Goal: Find specific page/section: Find specific page/section

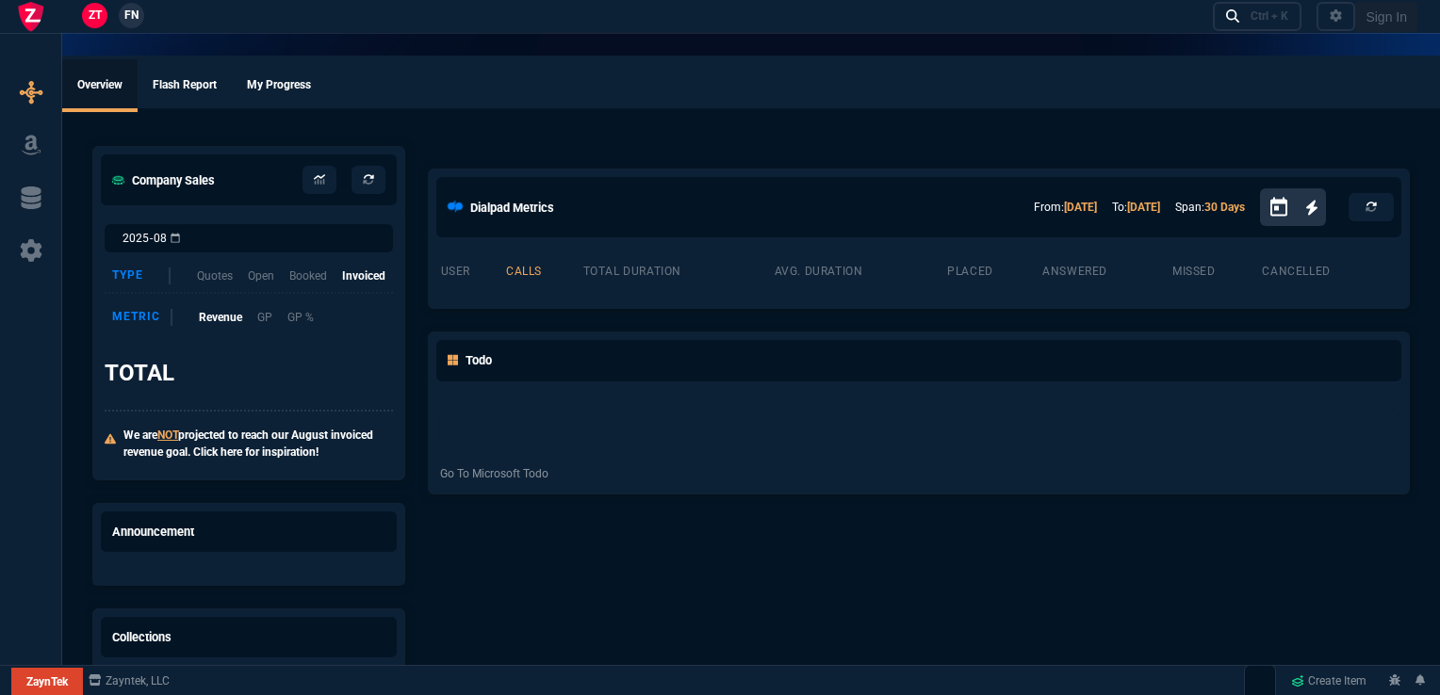
select select "16: [PERSON_NAME]"
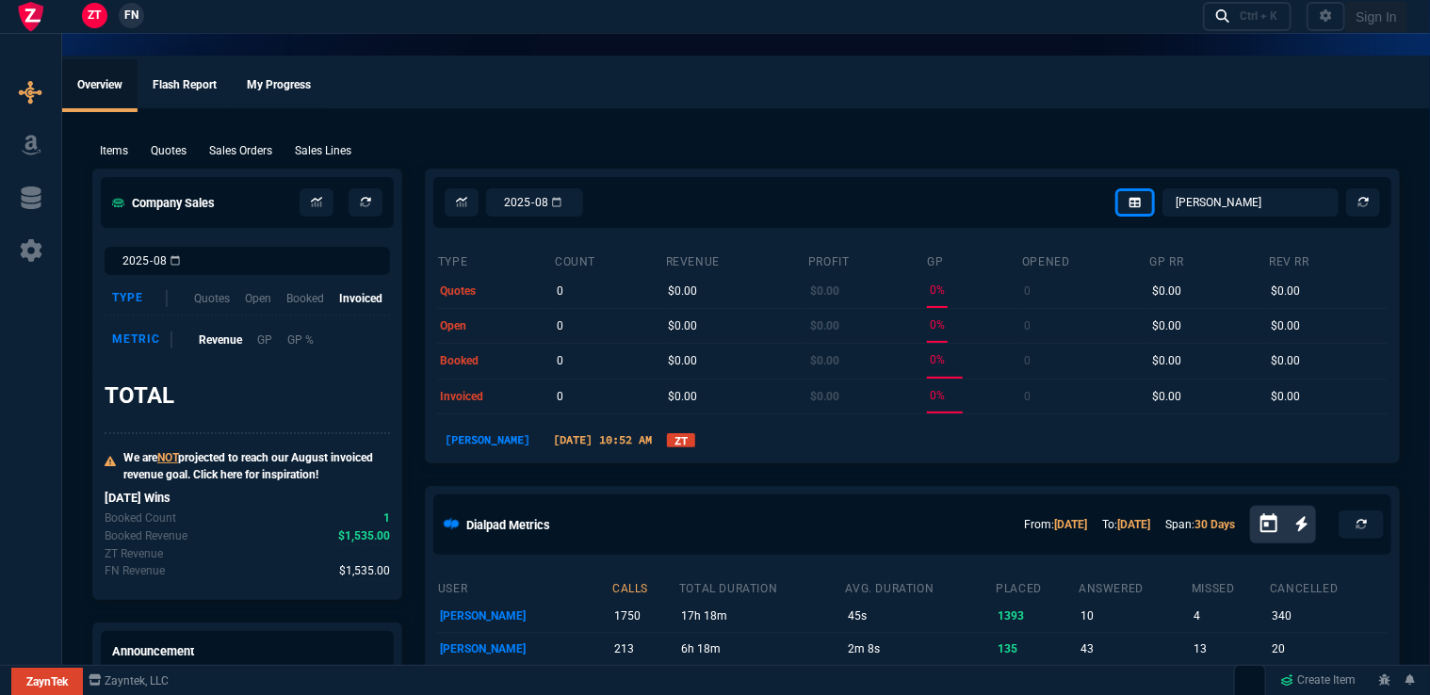
select select
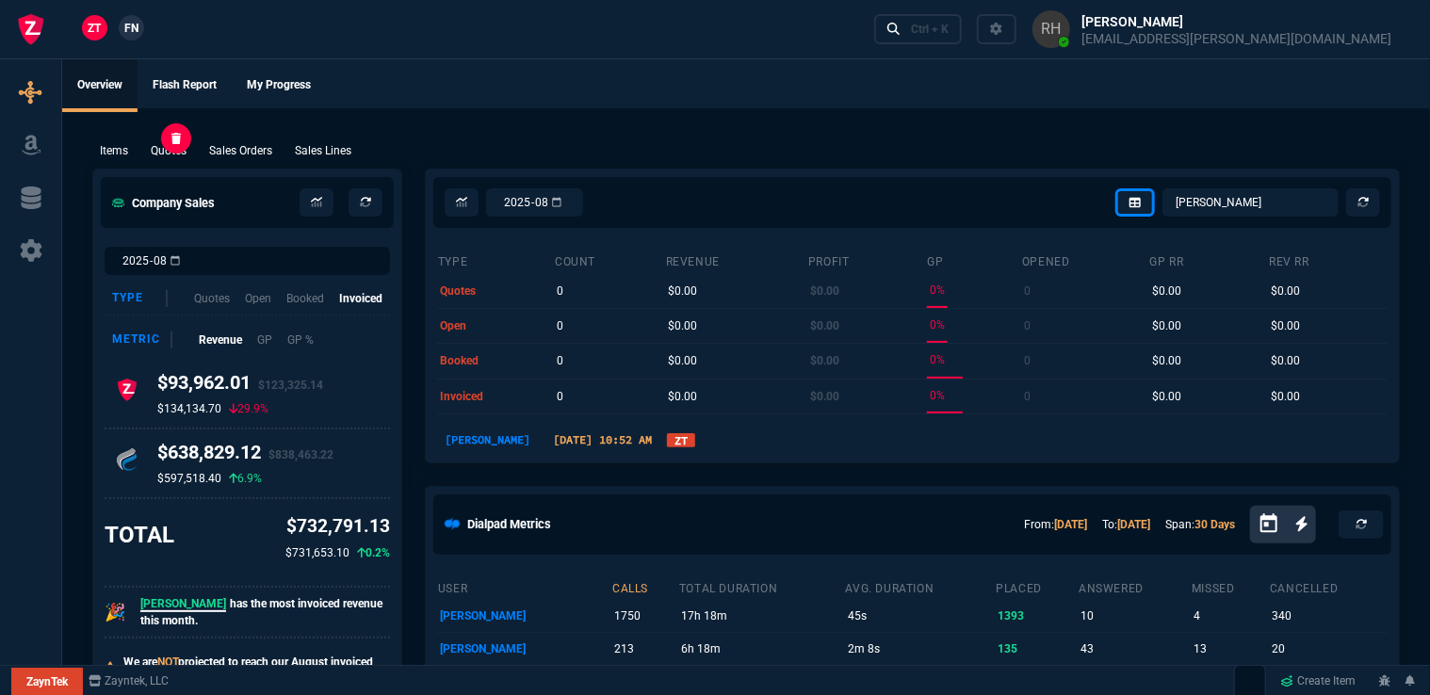
click at [165, 155] on p "Quotes" at bounding box center [169, 150] width 36 height 17
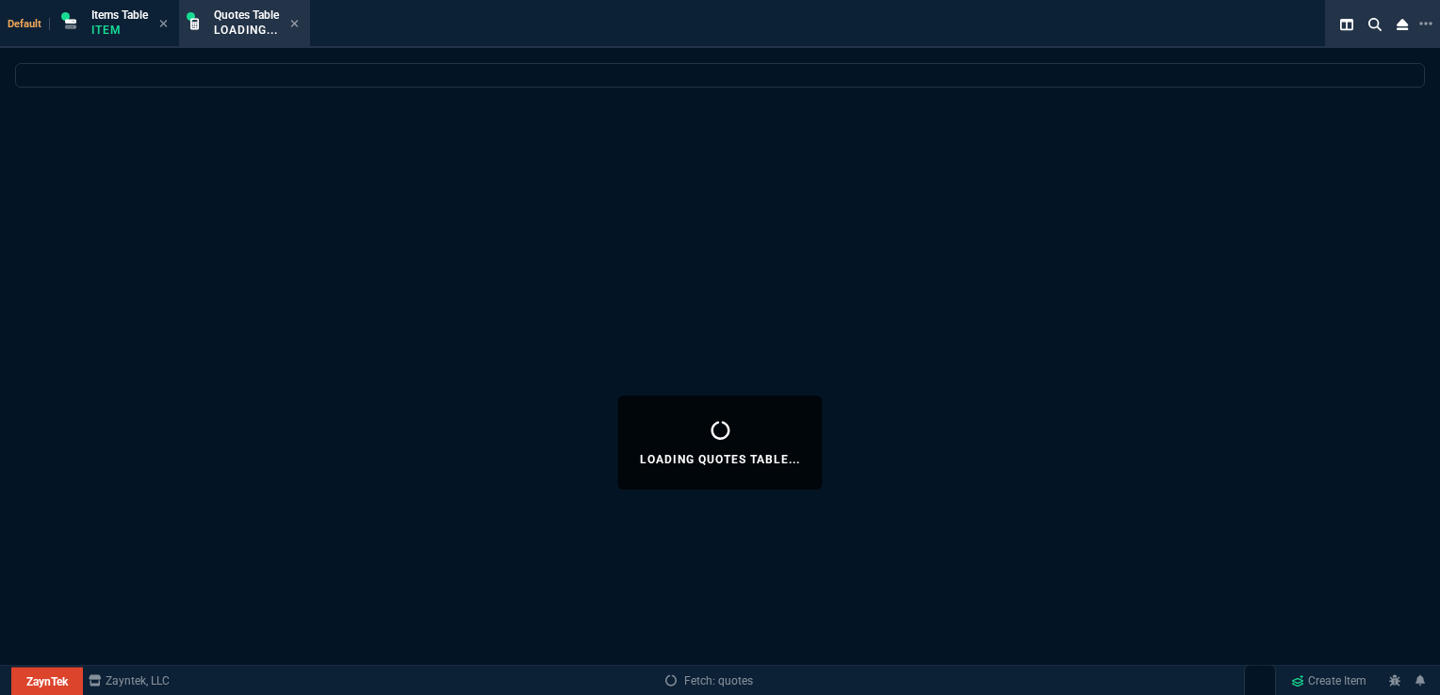
select select
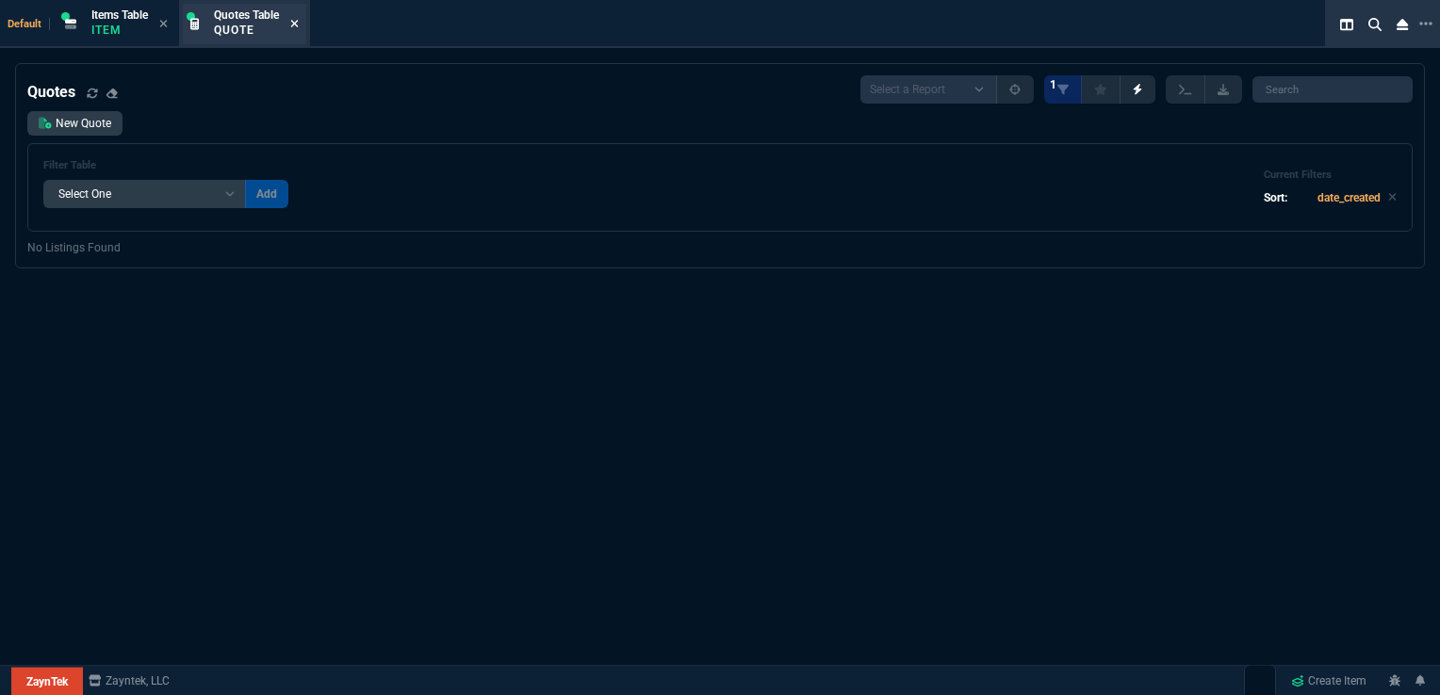
click at [298, 25] on icon at bounding box center [294, 23] width 8 height 11
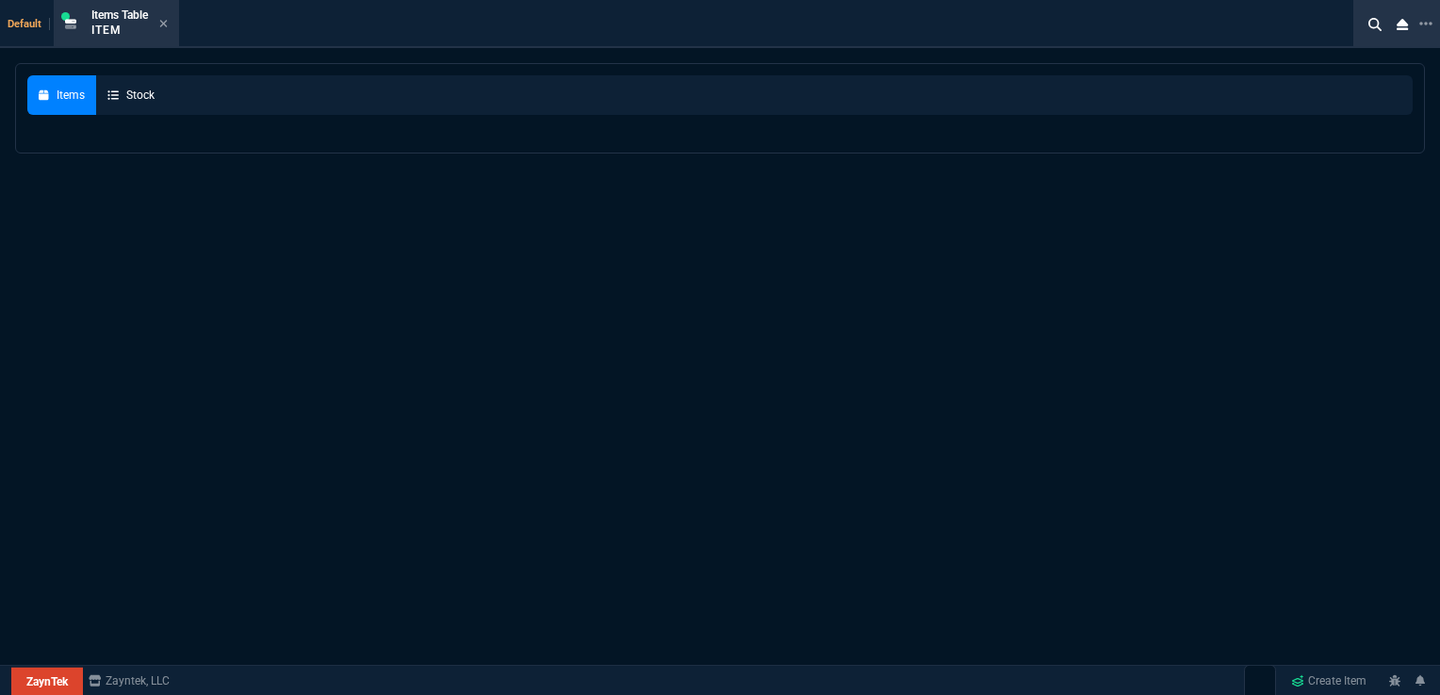
select select
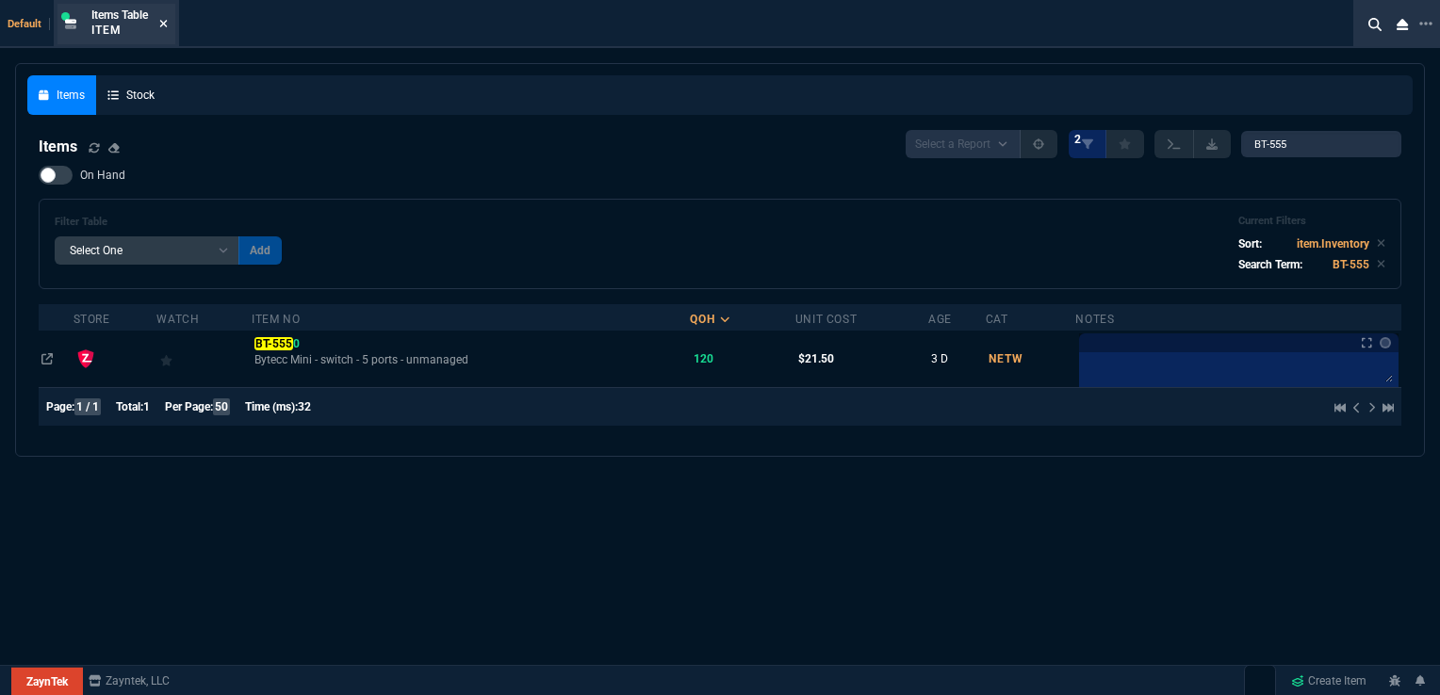
click at [168, 22] on icon at bounding box center [164, 24] width 8 height 8
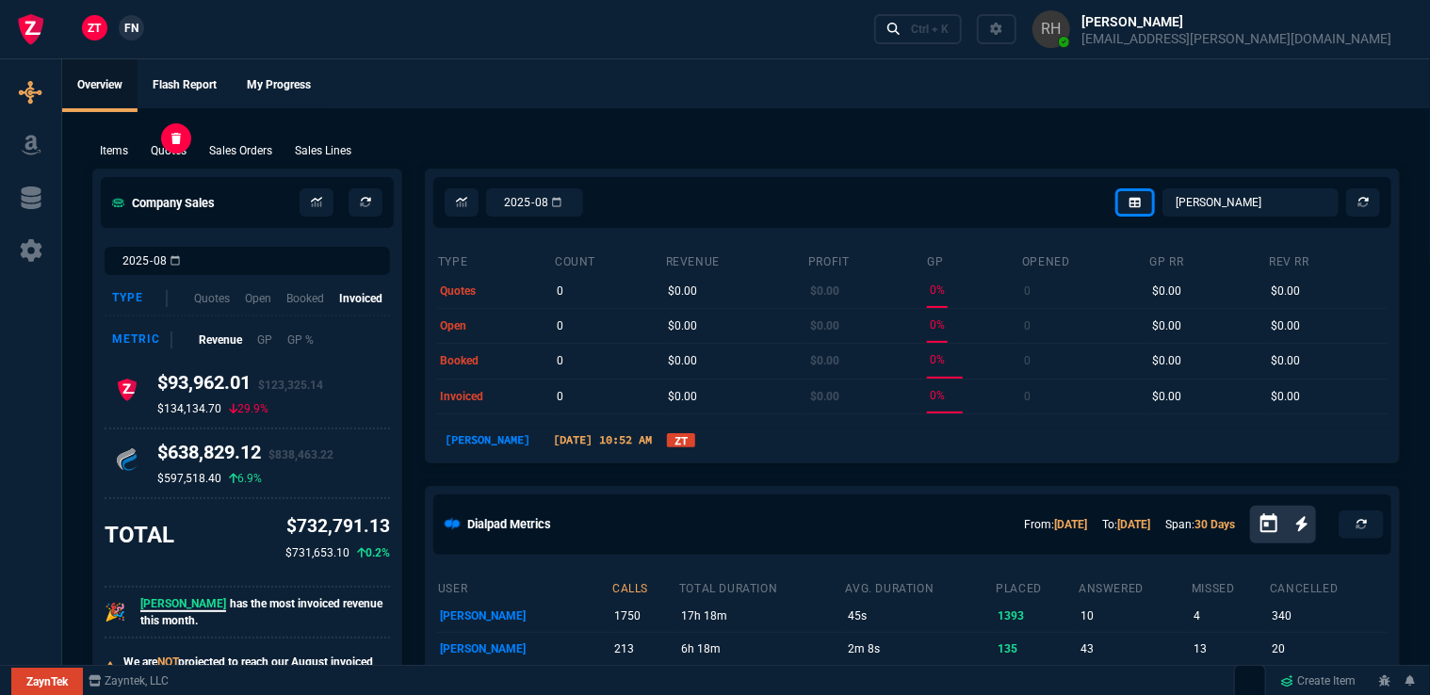
click at [181, 149] on p "Quotes" at bounding box center [169, 150] width 36 height 17
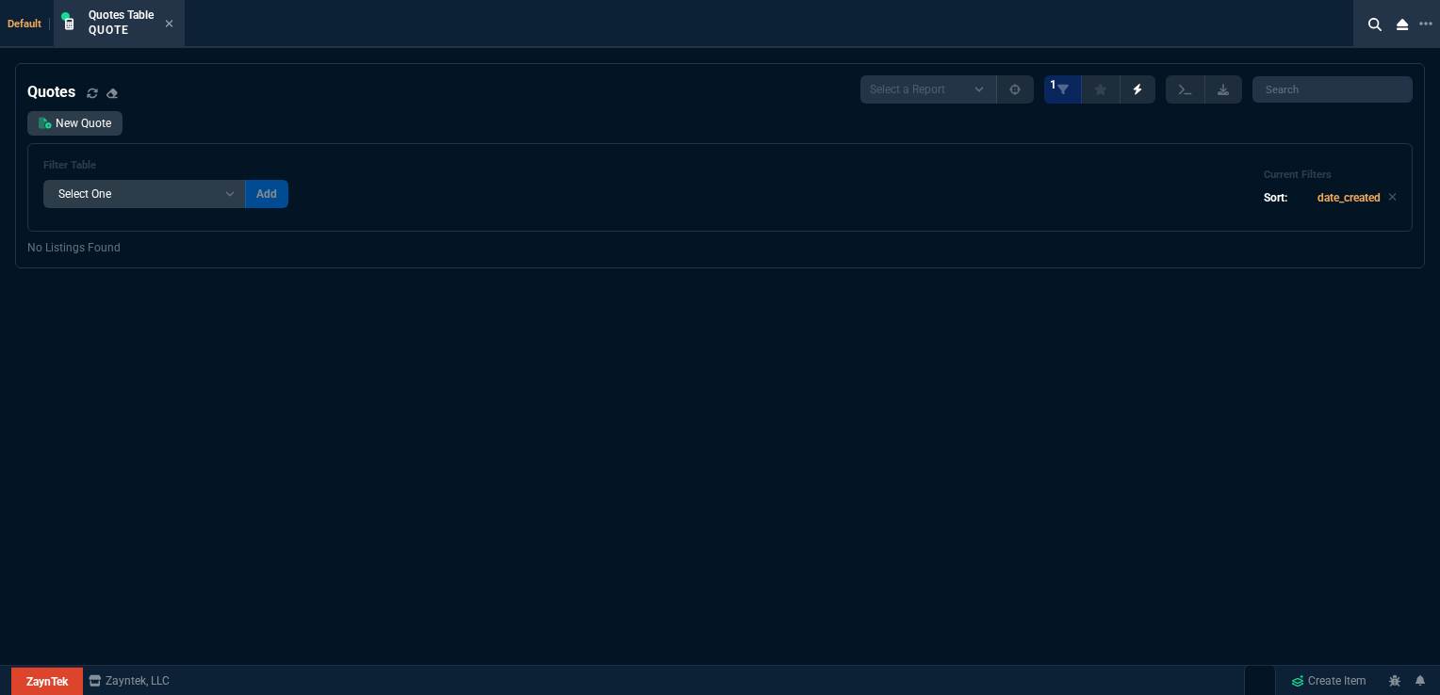
click at [234, 188] on select "Add Filter () creator (creator) Cust (headers.customerNumber) Cust (headers._cu…" at bounding box center [144, 194] width 203 height 28
select select "10: Object"
click at [43, 181] on select "Add Filter () creator (creator) Cust (headers.customerNumber) Cust (headers._cu…" at bounding box center [144, 194] width 203 height 28
select select
click at [233, 194] on select "Add Filter () creator (creator) Cust (headers.customerNumber) Cust (headers._cu…" at bounding box center [144, 194] width 203 height 28
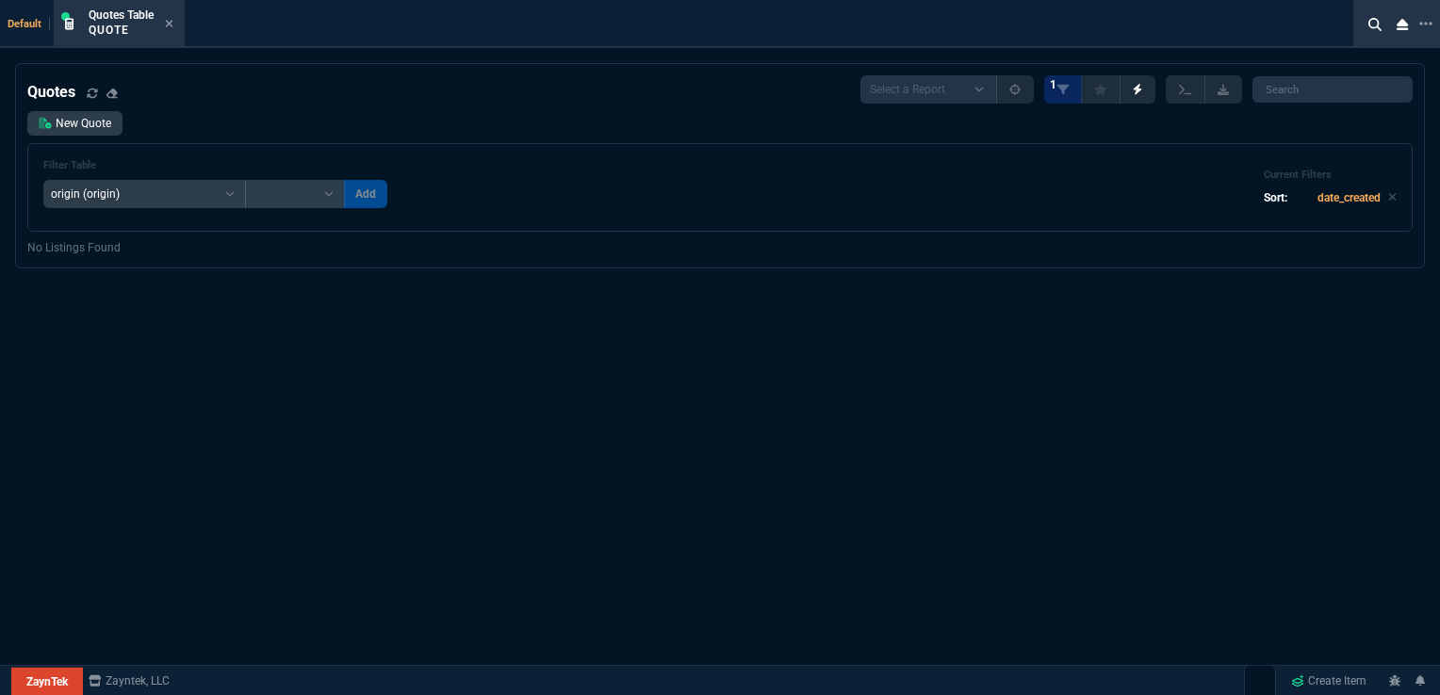
select select "2: Object"
click at [43, 181] on select "Add Filter () creator (creator) Cust (headers.customerNumber) Cust (headers._cu…" at bounding box center [144, 194] width 203 height 28
click at [1069, 93] on icon at bounding box center [1062, 89] width 11 height 11
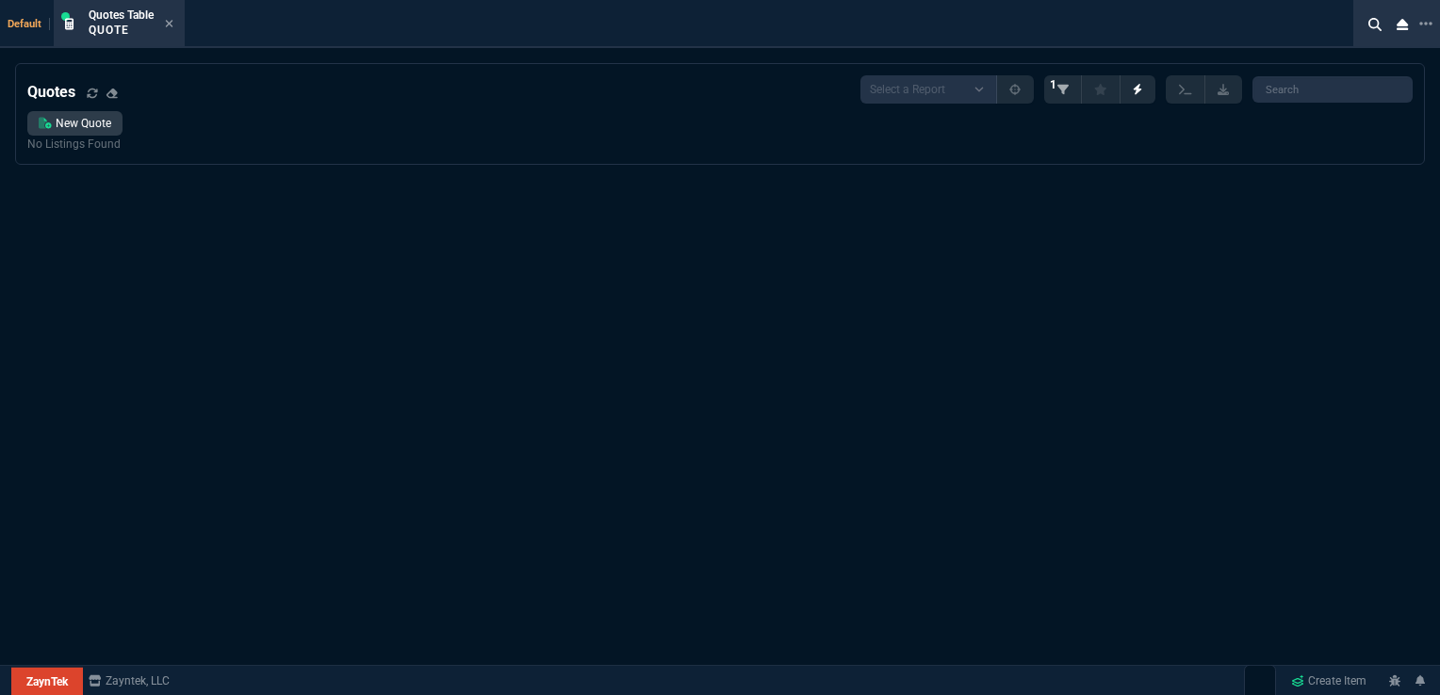
click at [1066, 93] on link "1" at bounding box center [1063, 89] width 38 height 28
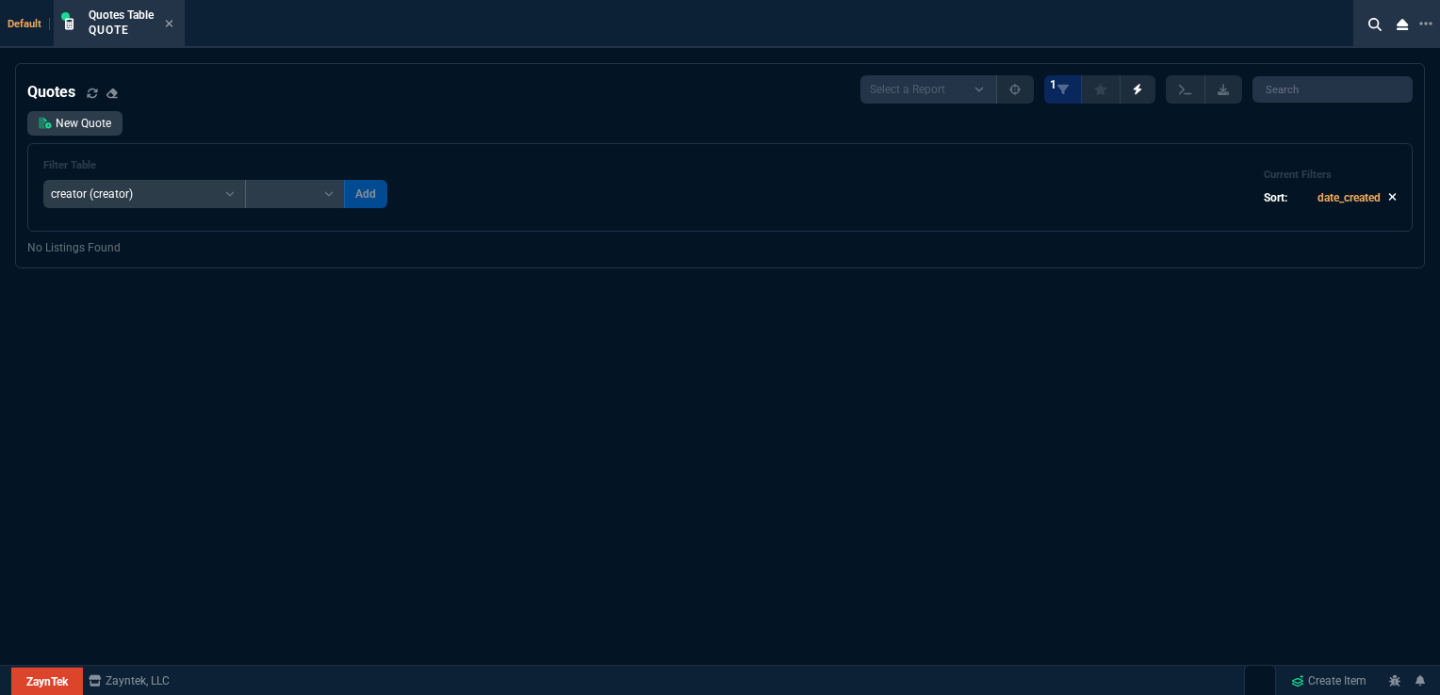
click at [1389, 196] on icon at bounding box center [1393, 198] width 8 height 8
click at [90, 94] on icon at bounding box center [92, 93] width 11 height 11
click at [175, 24] on div "Quotes Table Quote" at bounding box center [118, 24] width 123 height 41
click at [173, 26] on icon at bounding box center [169, 23] width 8 height 11
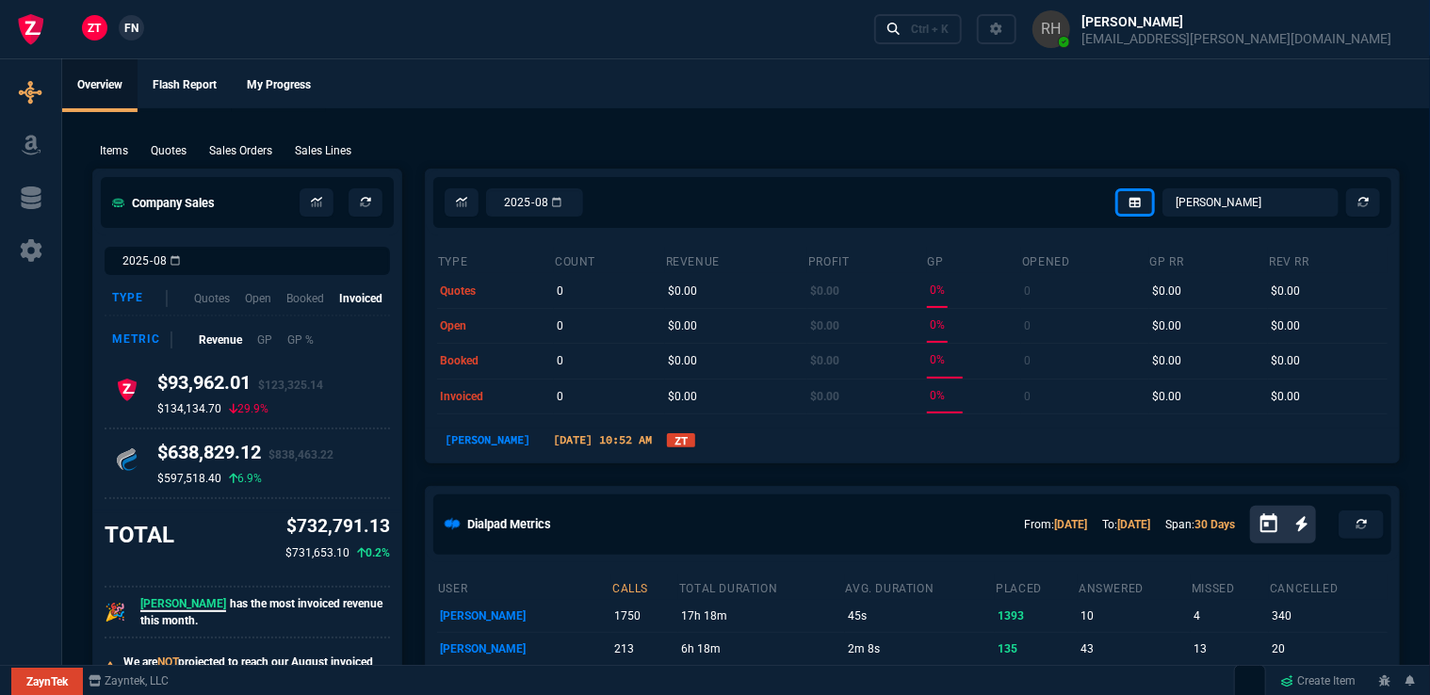
click at [126, 24] on span "FN" at bounding box center [131, 28] width 14 height 17
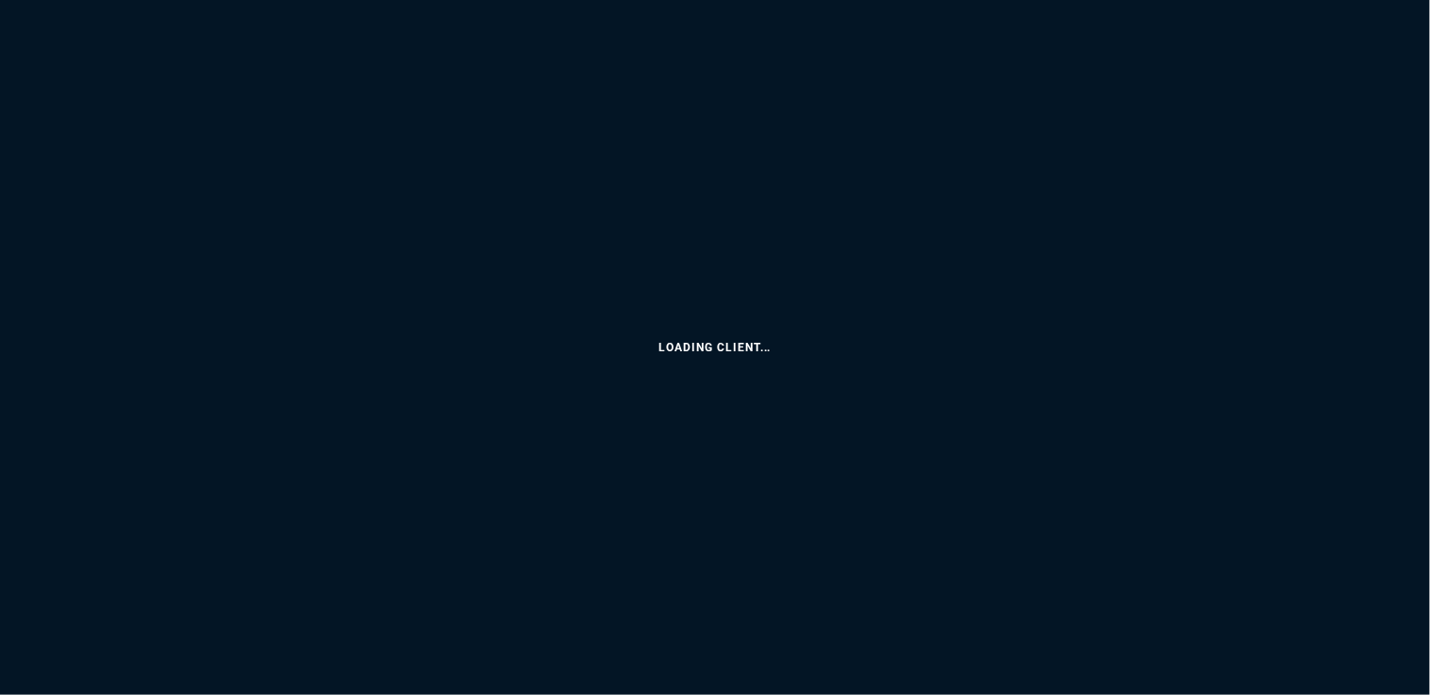
select select "16: [PERSON_NAME]"
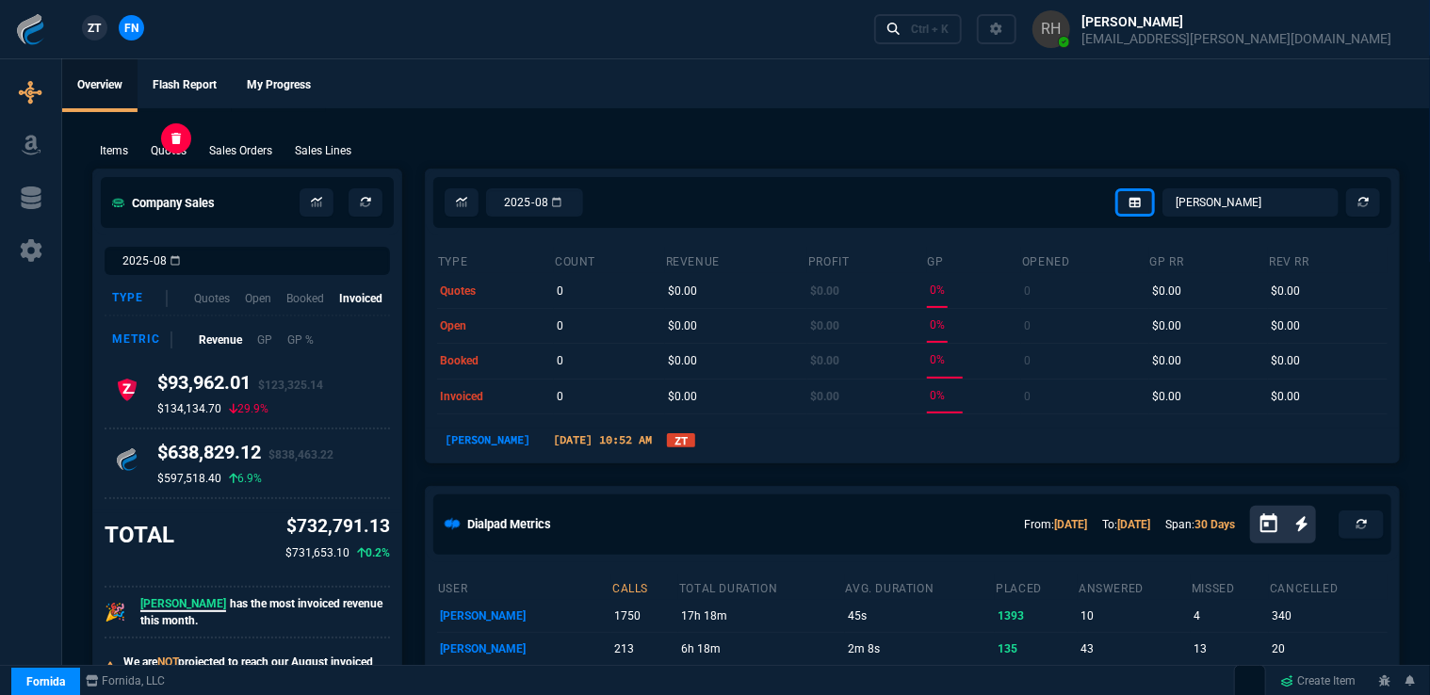
click at [170, 144] on p "Quotes" at bounding box center [169, 150] width 36 height 17
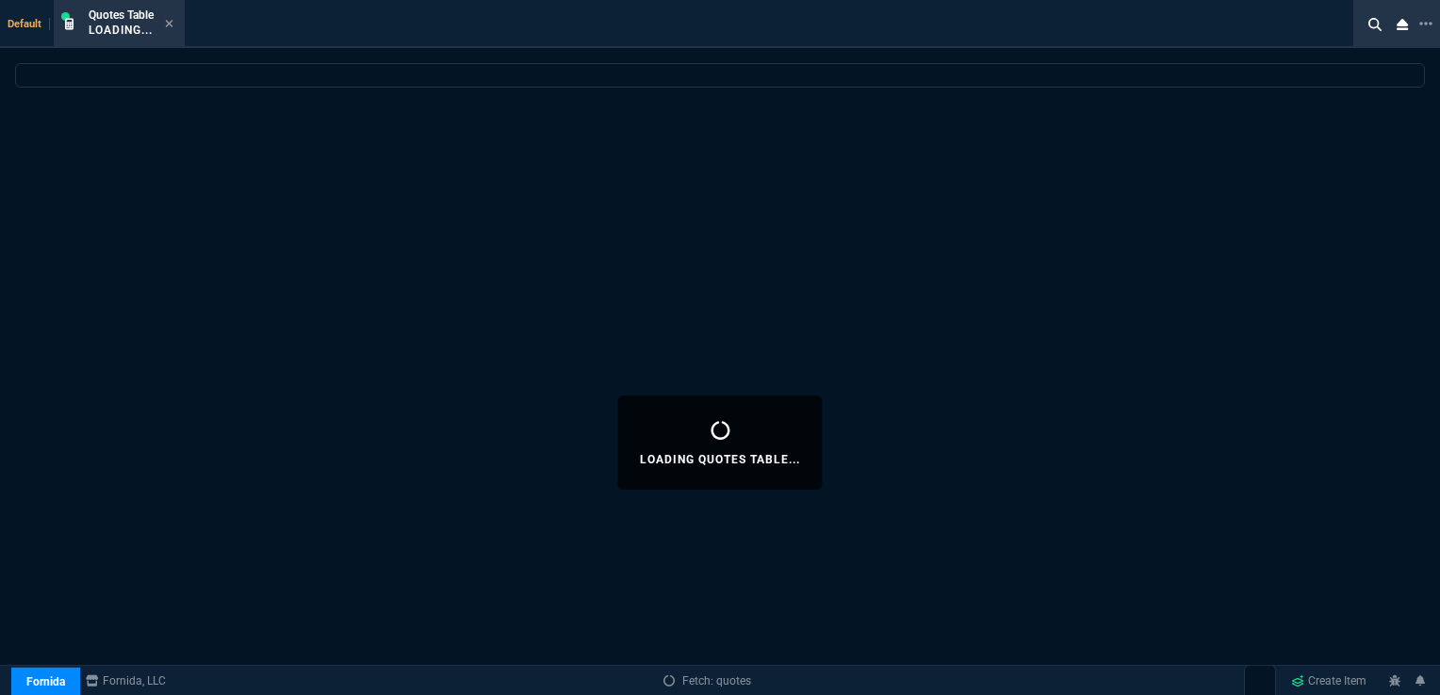
select select
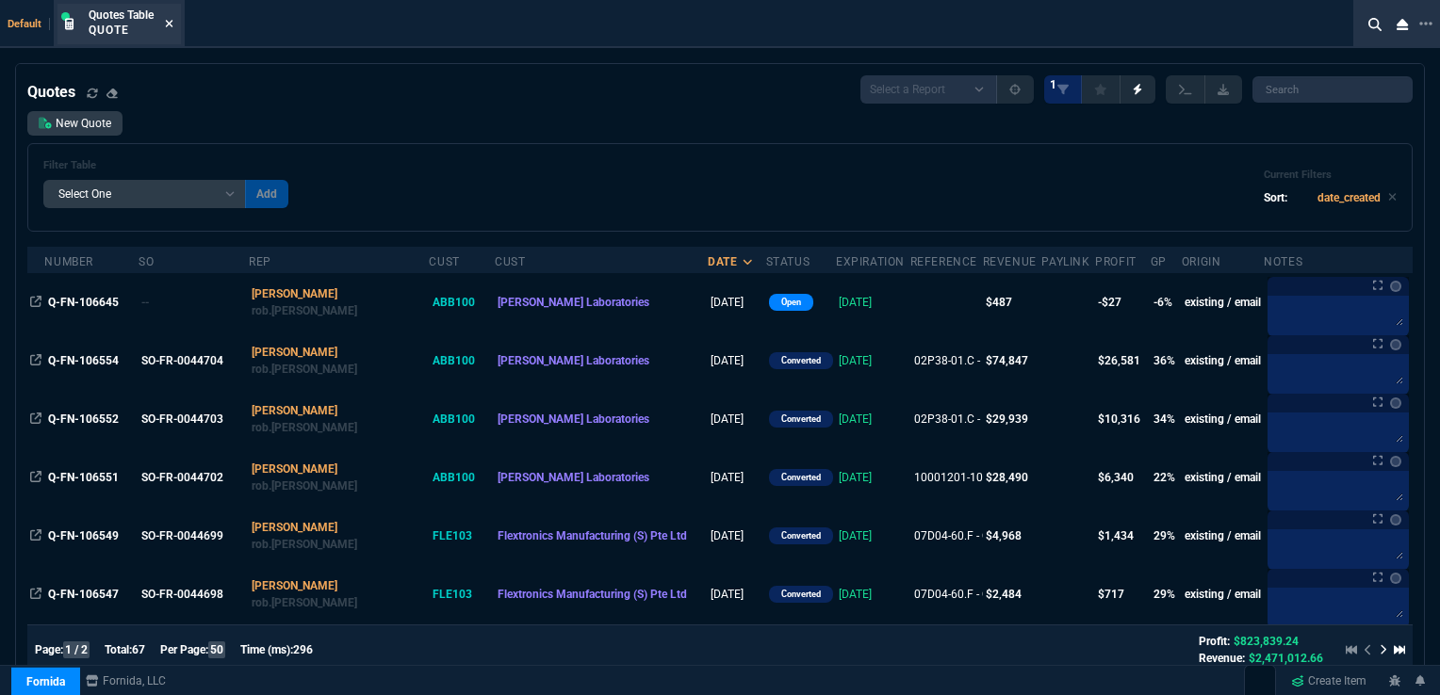
click at [168, 23] on icon at bounding box center [169, 23] width 8 height 11
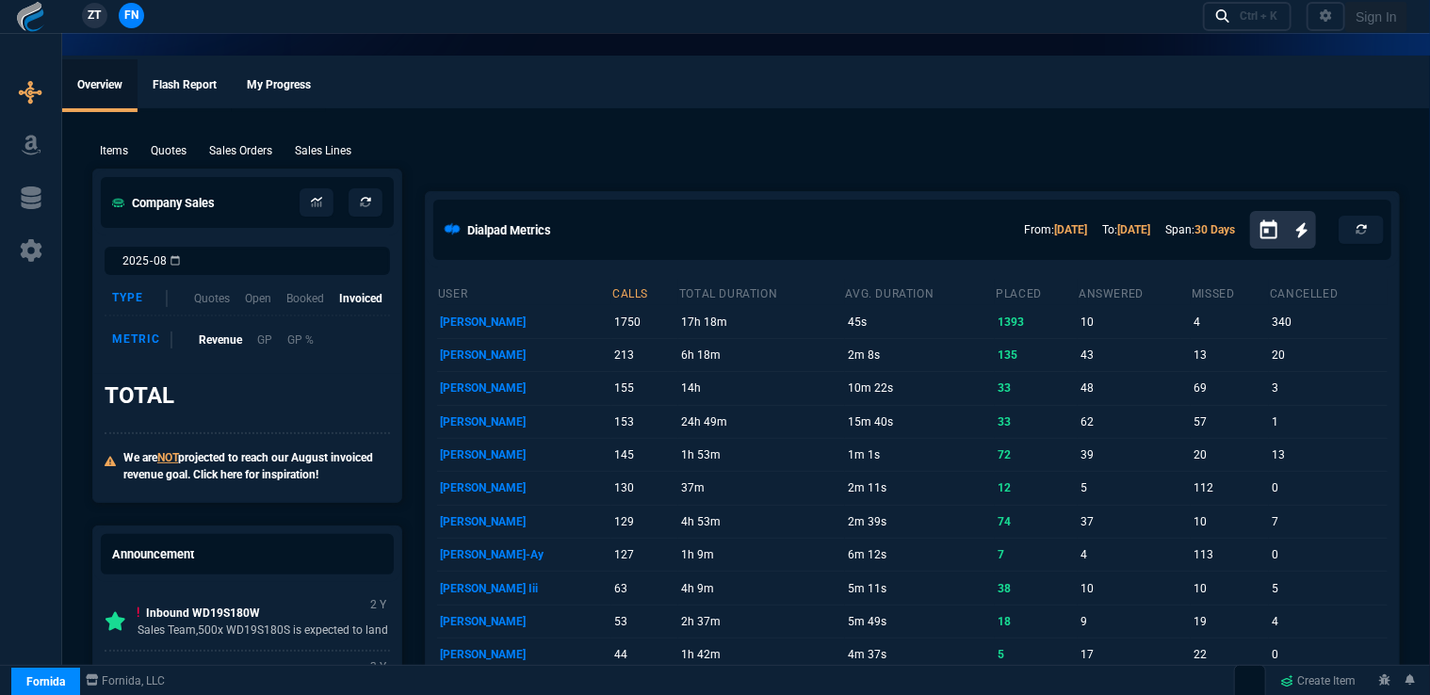
select select "16: [PERSON_NAME]"
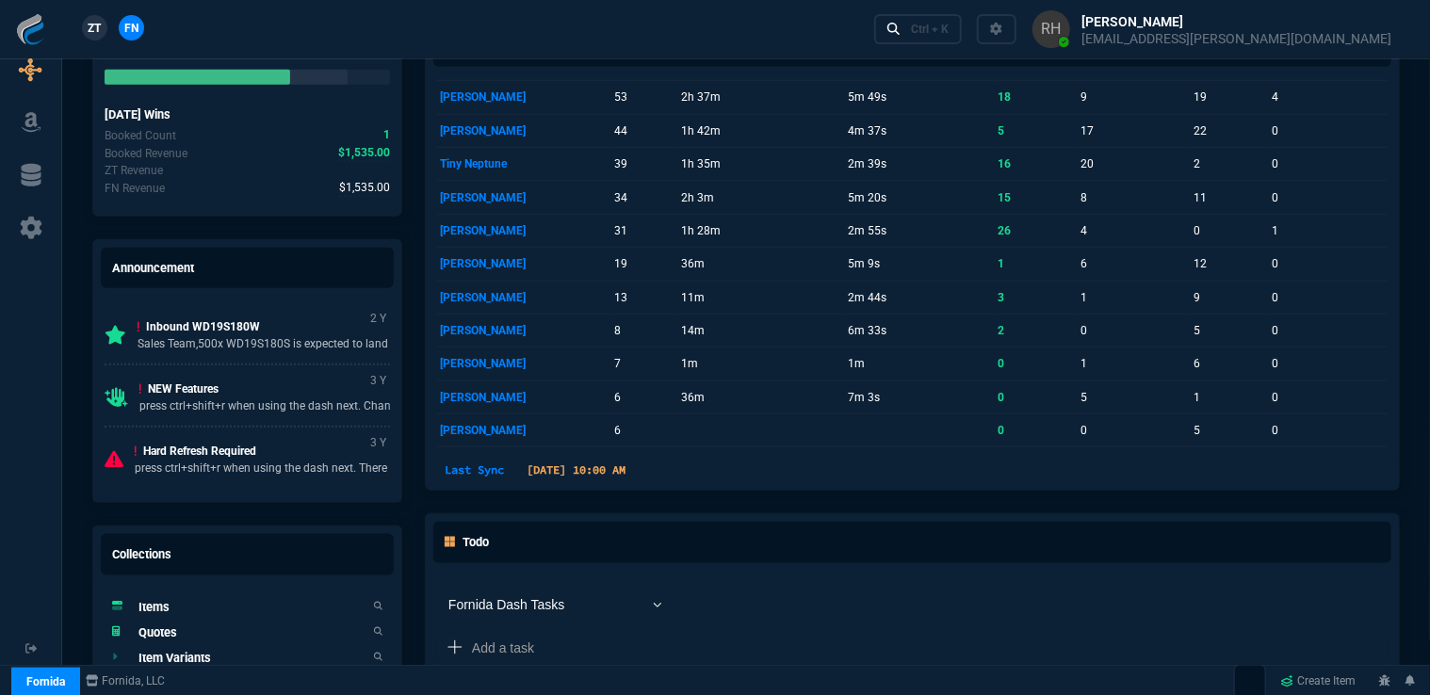
scroll to position [860, 0]
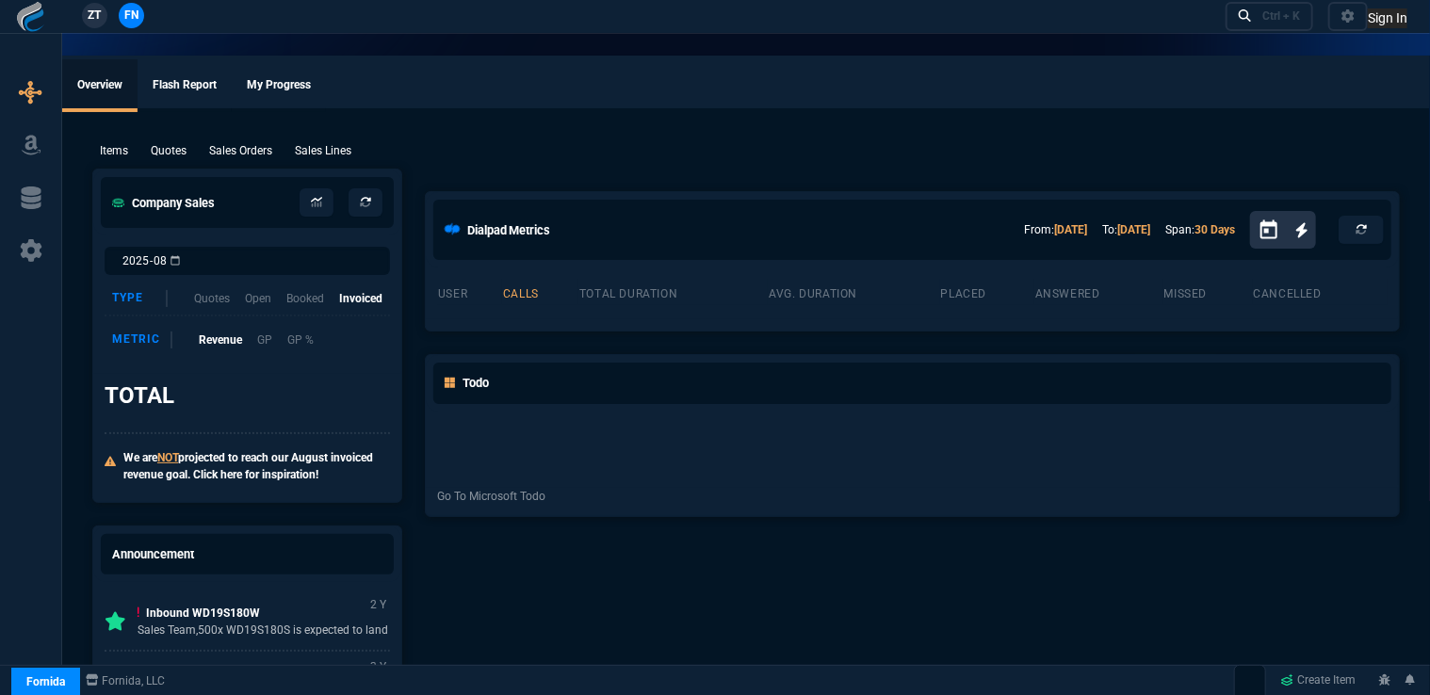
select select "16: [PERSON_NAME]"
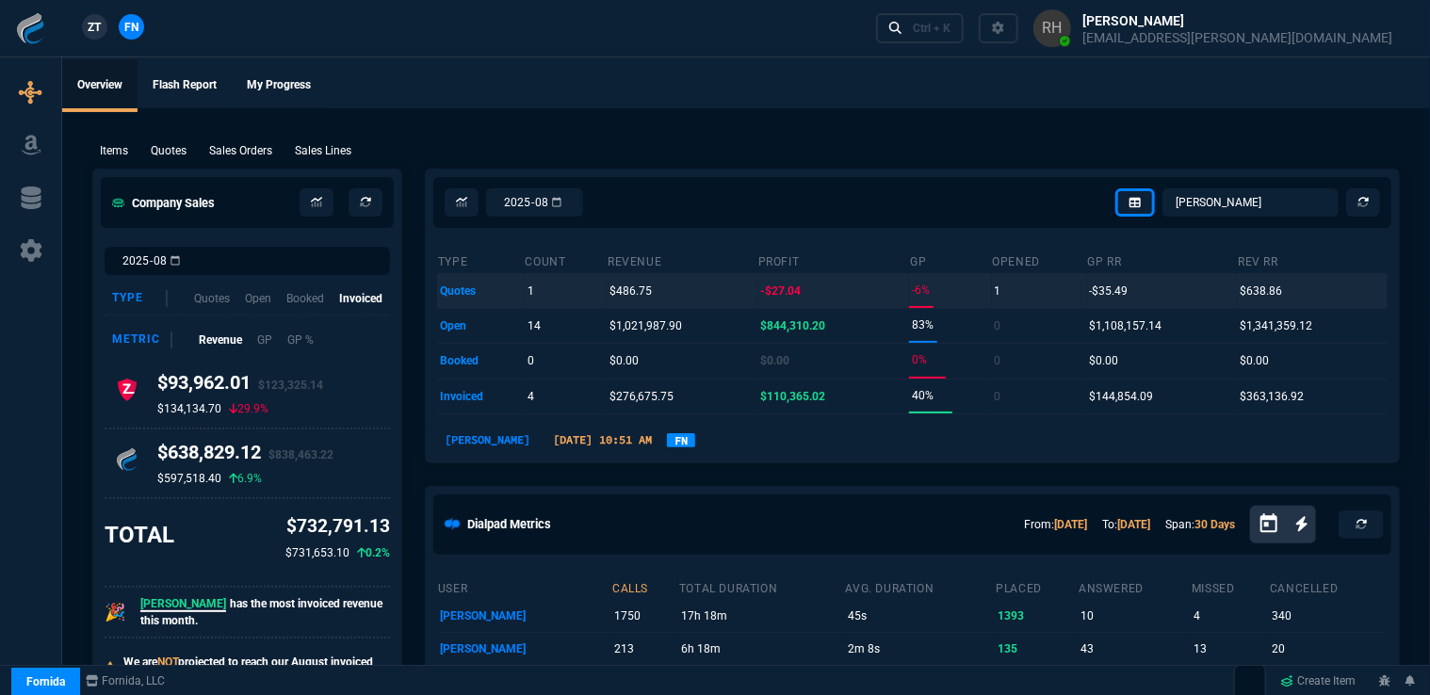
click at [454, 289] on td "quotes" at bounding box center [481, 290] width 88 height 35
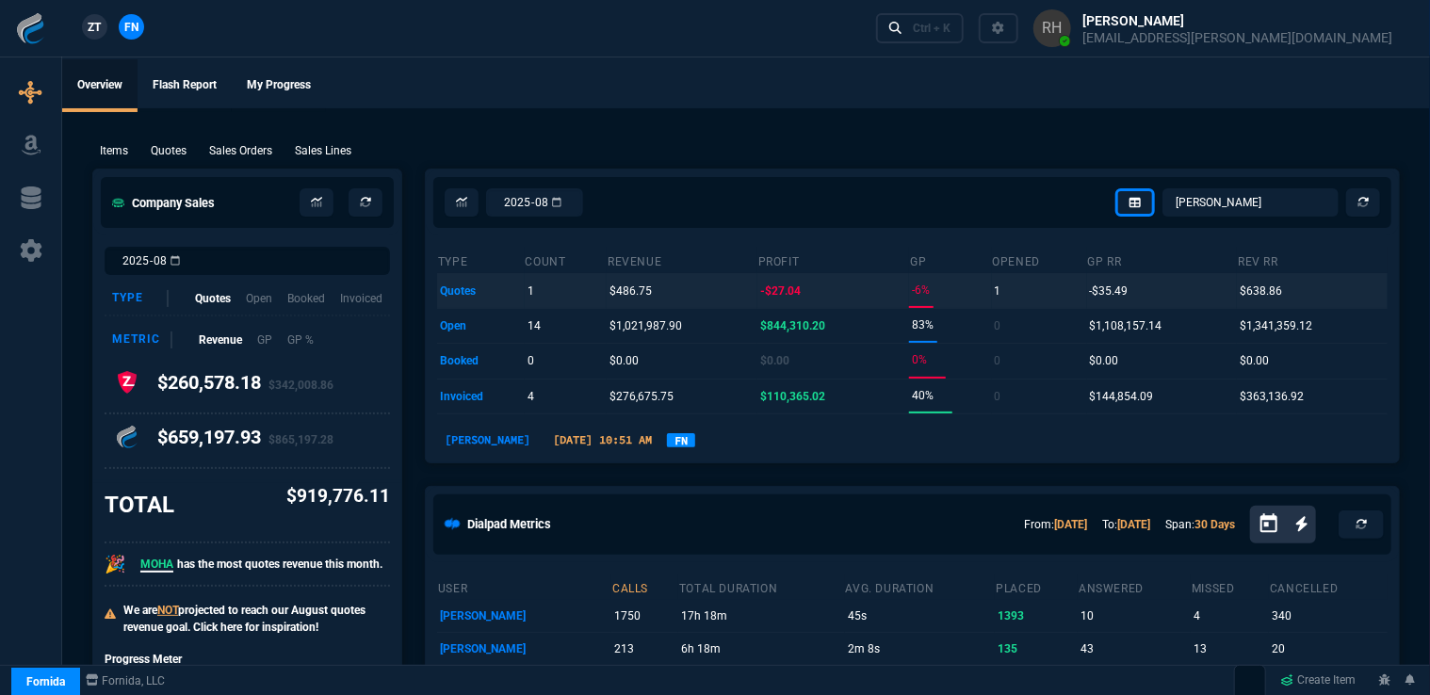
click at [633, 288] on p "$486.75" at bounding box center [631, 291] width 42 height 26
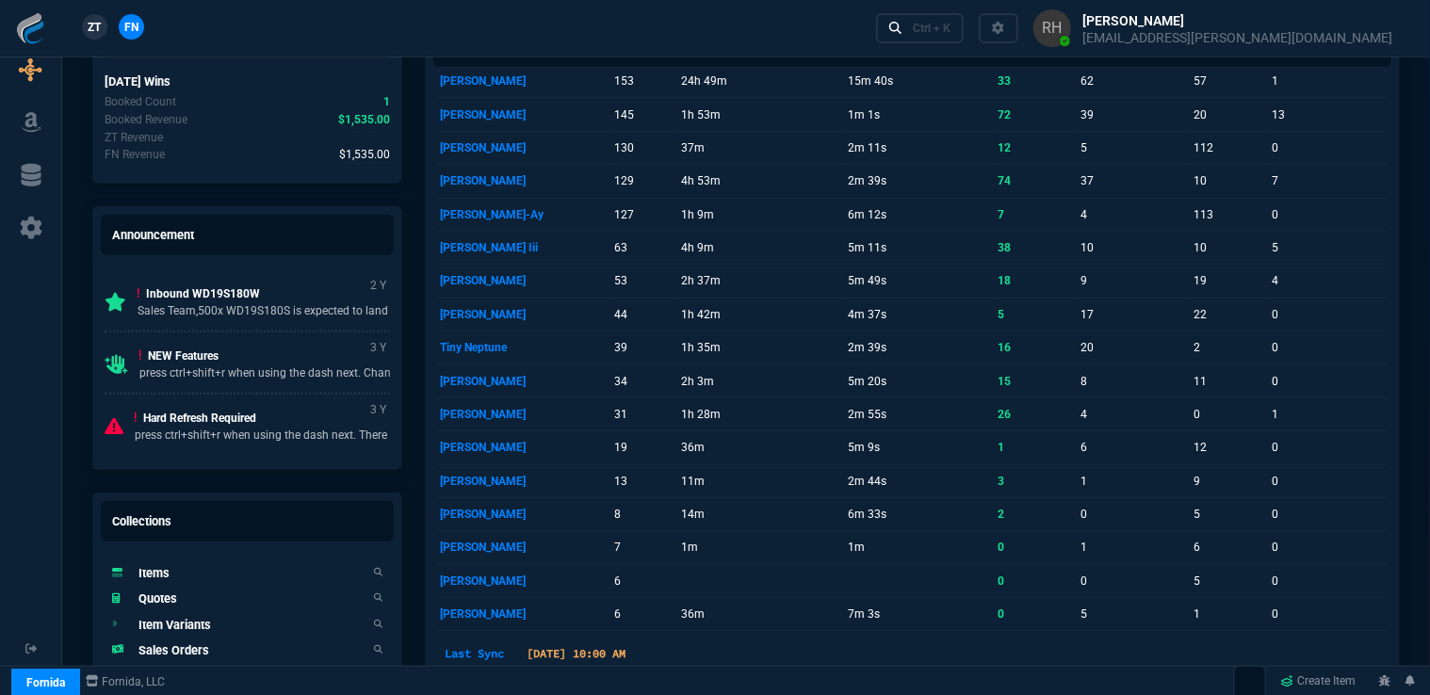
scroll to position [754, 0]
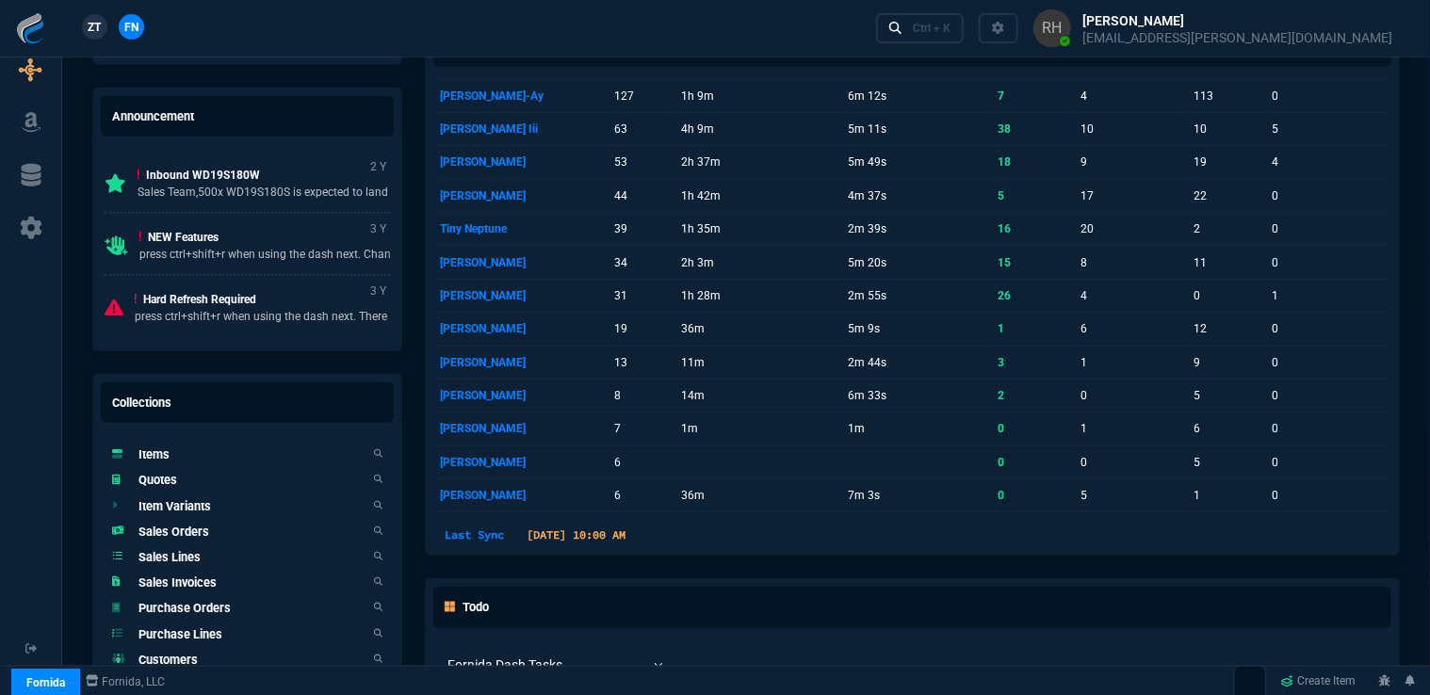
click at [192, 229] on p "NEW Features" at bounding box center [320, 237] width 363 height 17
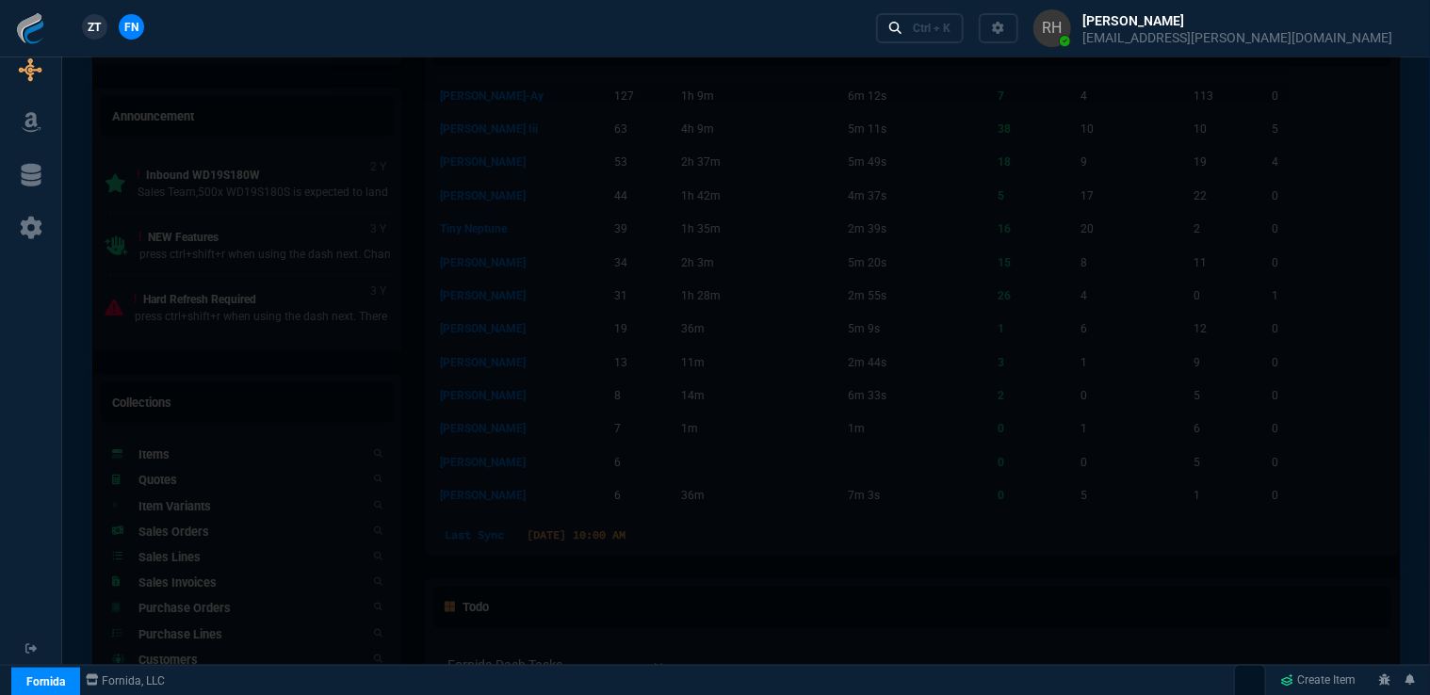
scroll to position [0, 0]
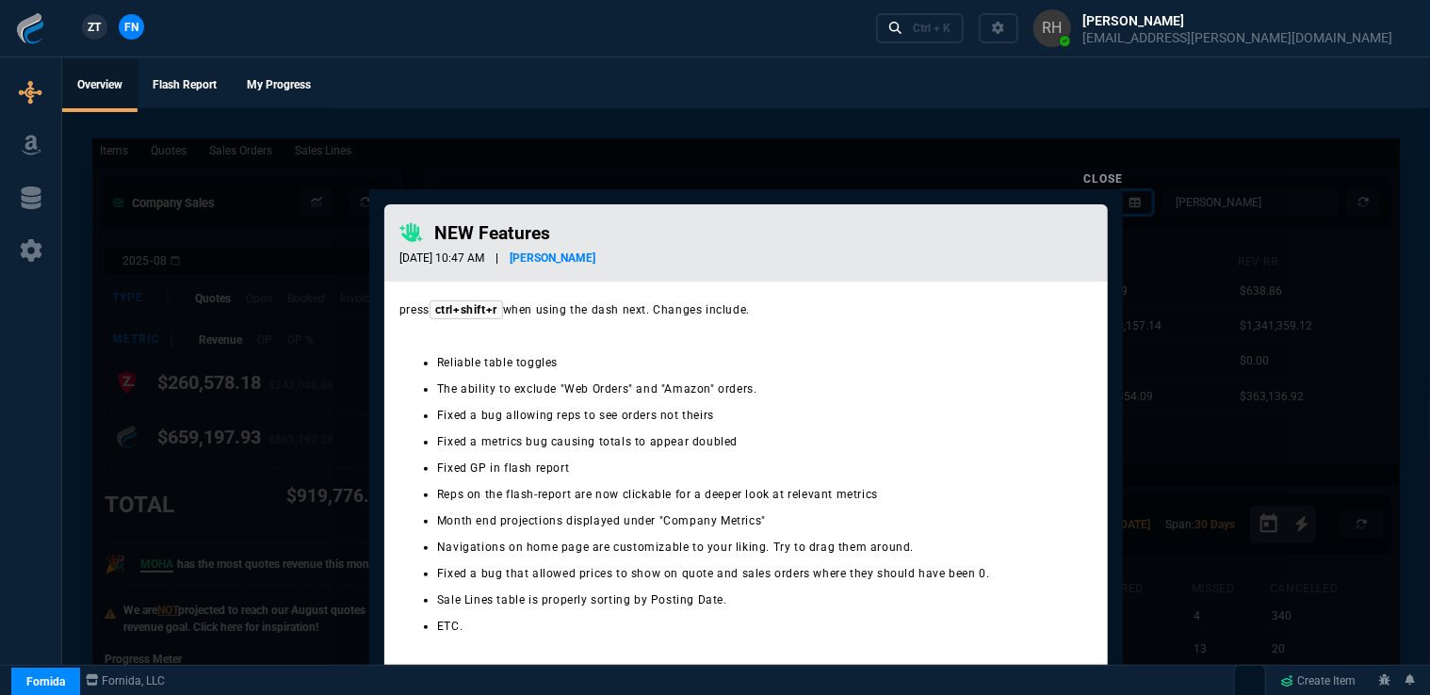
click at [1111, 172] on link "Close" at bounding box center [1104, 178] width 40 height 13
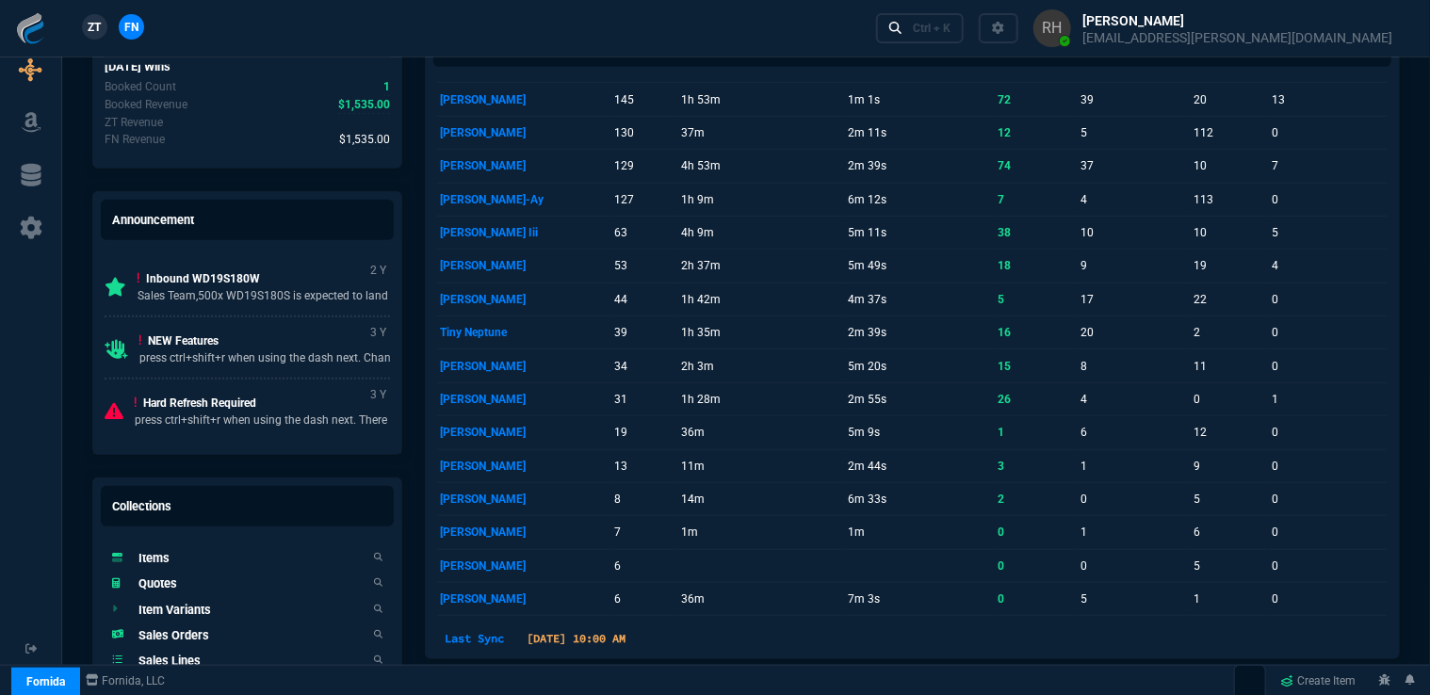
scroll to position [660, 0]
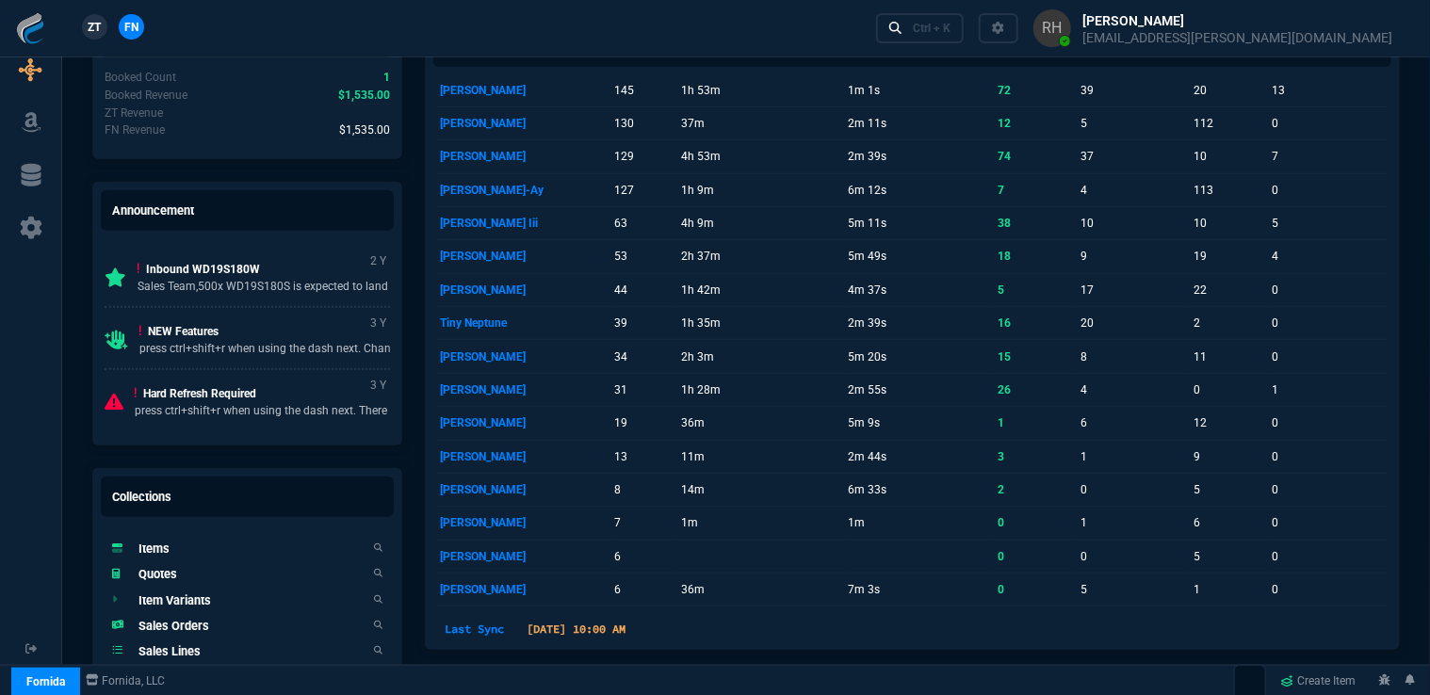
click at [268, 270] on p "Inbound WD19S180W" at bounding box center [327, 269] width 379 height 17
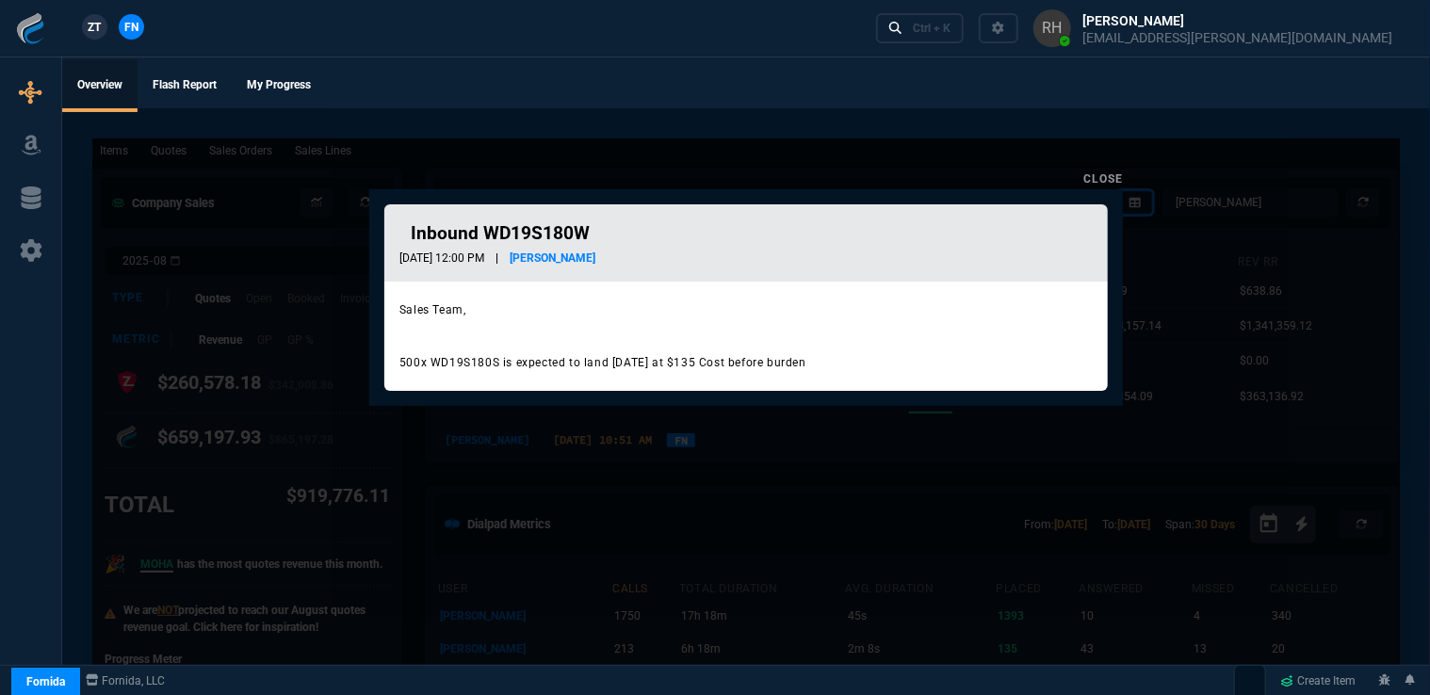
click at [1095, 180] on link "Close" at bounding box center [1104, 178] width 40 height 13
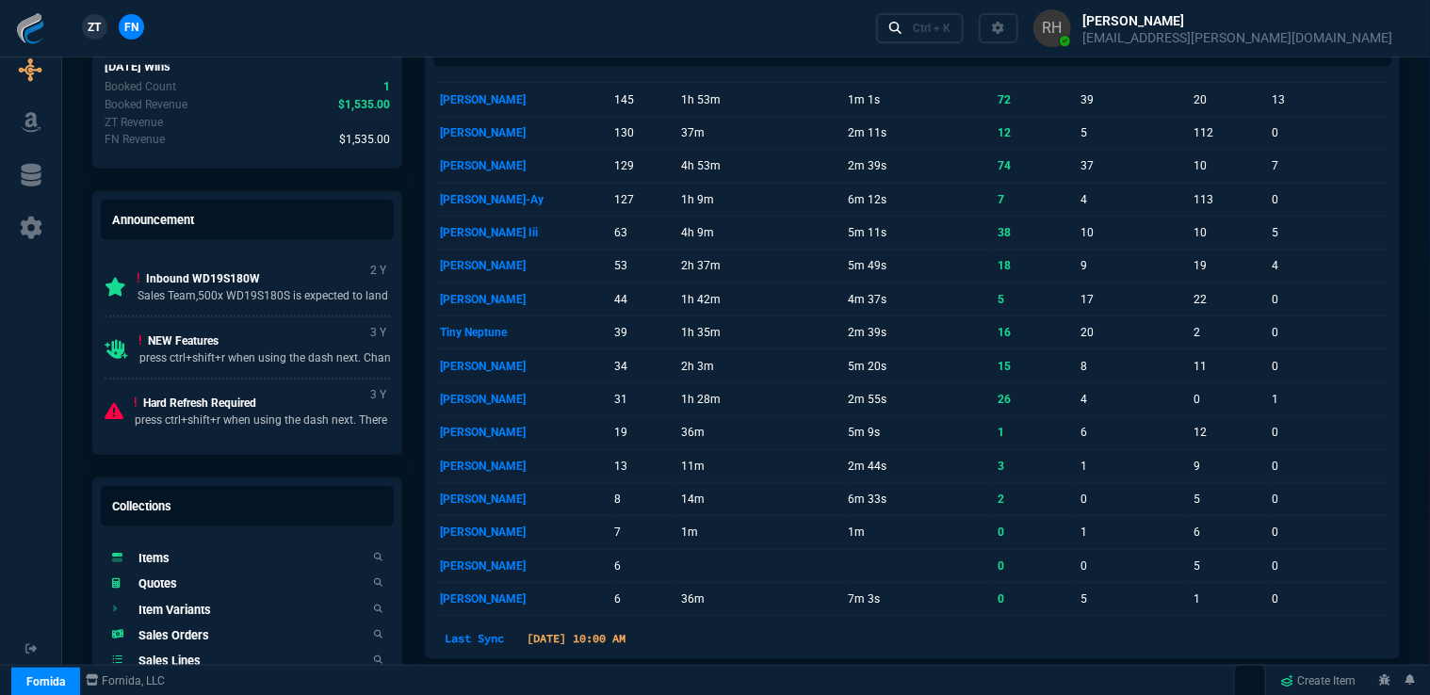
scroll to position [754, 0]
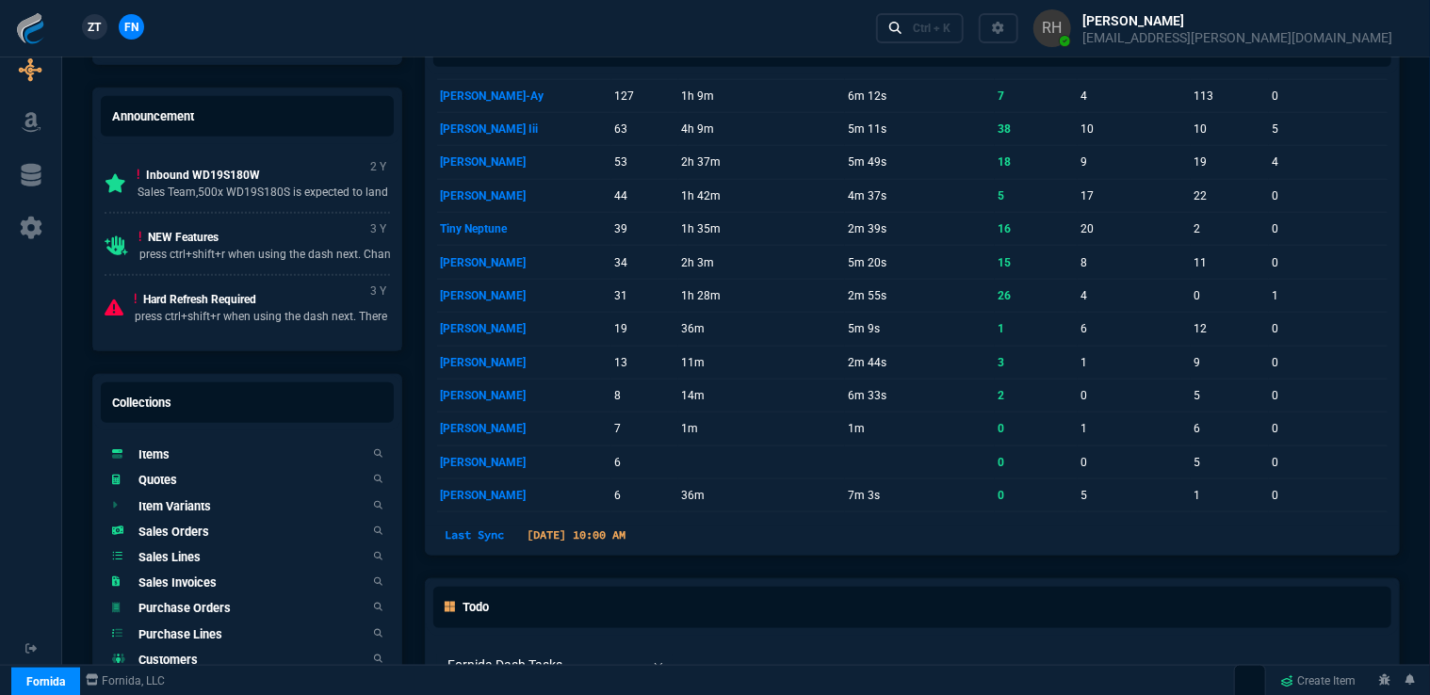
click at [235, 308] on p "press ctrl+shift+r when using the dash next. There are a ton of improv..." at bounding box center [315, 316] width 360 height 17
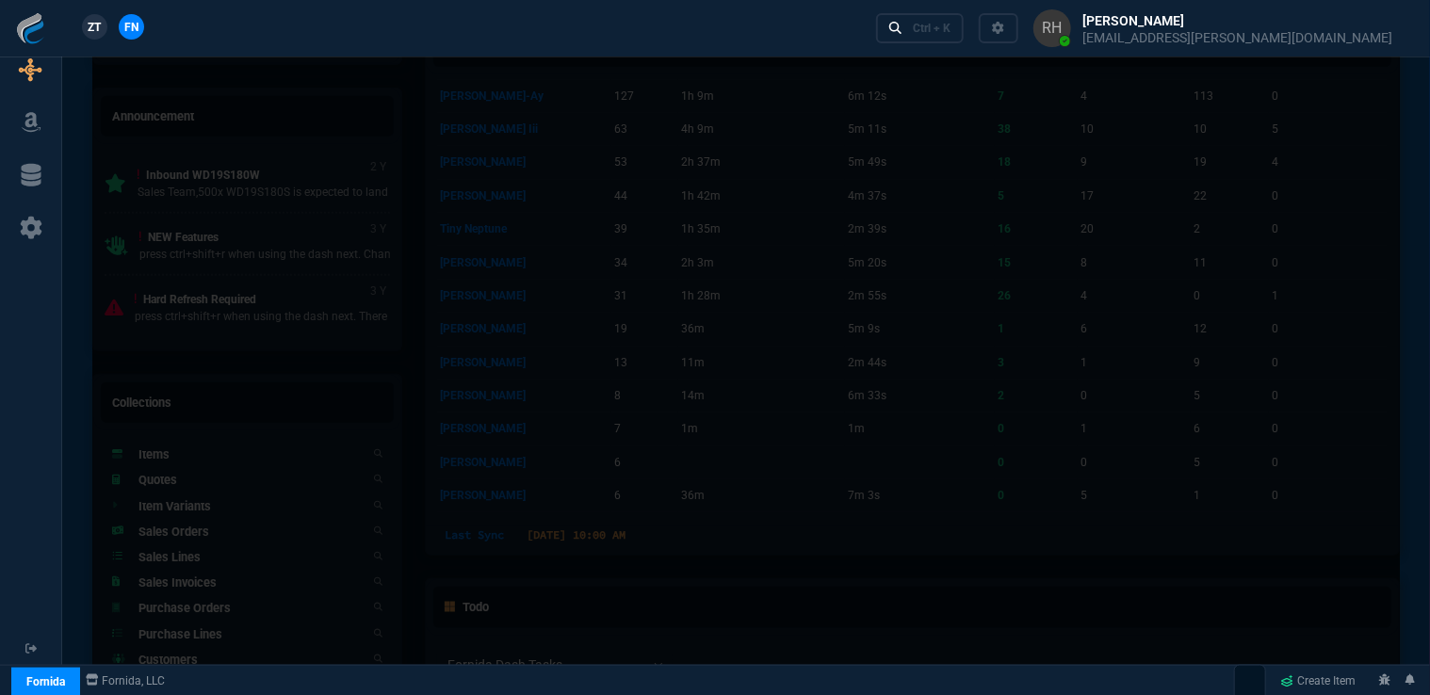
scroll to position [0, 0]
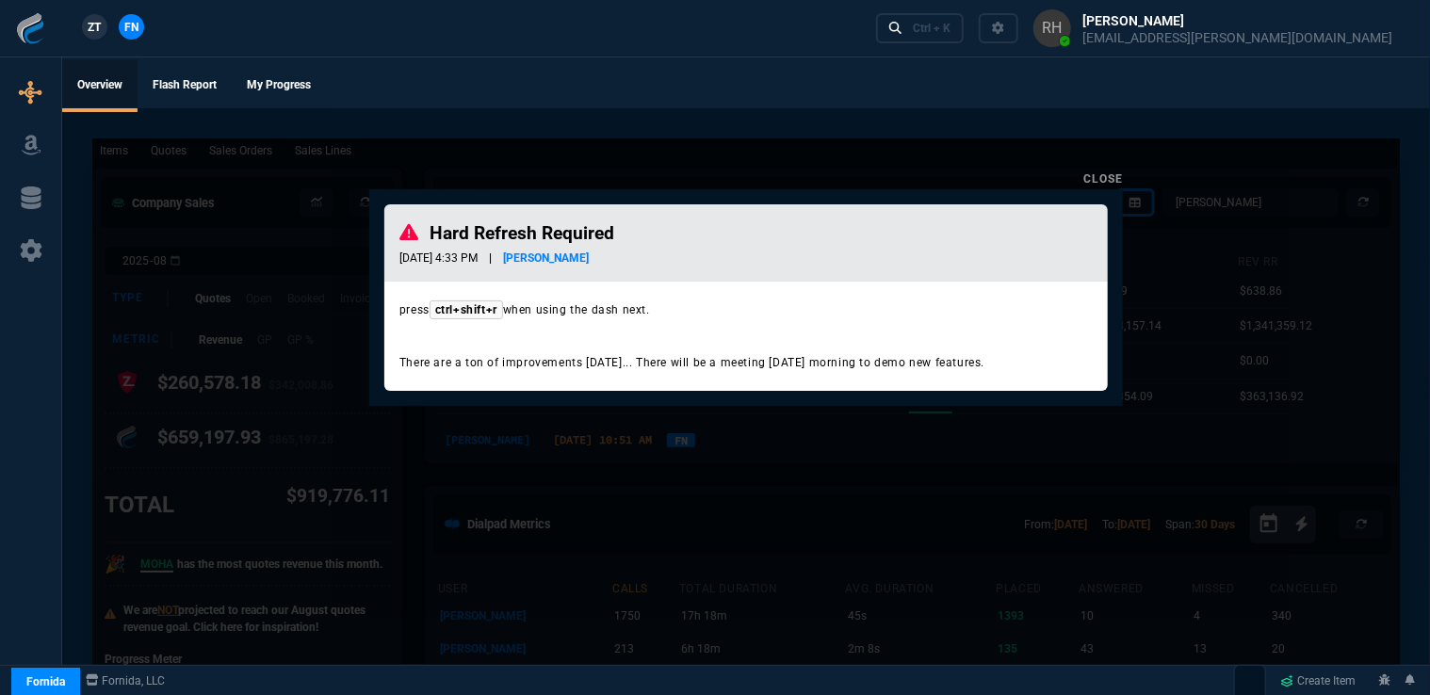
click at [1088, 181] on link "Close" at bounding box center [1104, 178] width 40 height 13
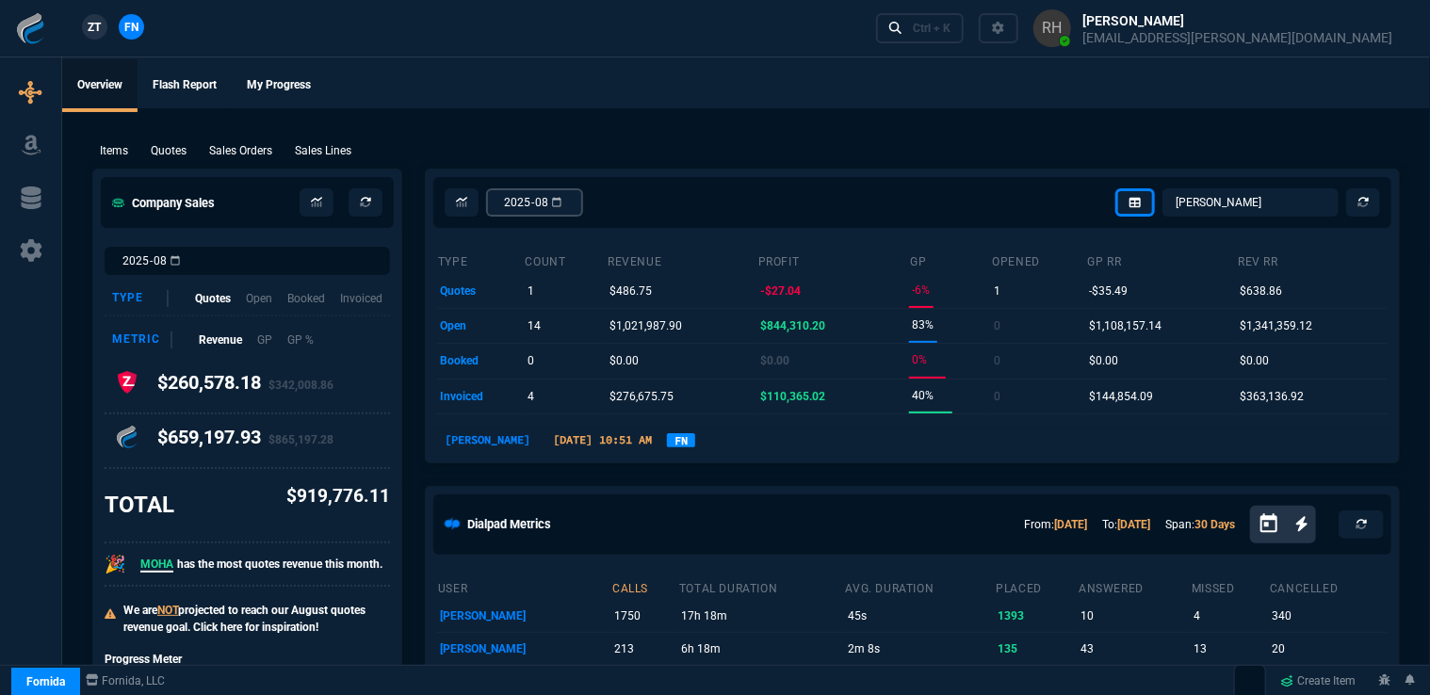
click at [583, 202] on input "2025-08" at bounding box center [534, 202] width 97 height 28
drag, startPoint x: 765, startPoint y: 149, endPoint x: 737, endPoint y: 129, distance: 34.5
click at [765, 148] on div "Items Quotes Sales Orders Sales Lines Add Link" at bounding box center [746, 150] width 1308 height 23
click at [689, 97] on ul "Overview Flash Report My Progress" at bounding box center [746, 83] width 1368 height 49
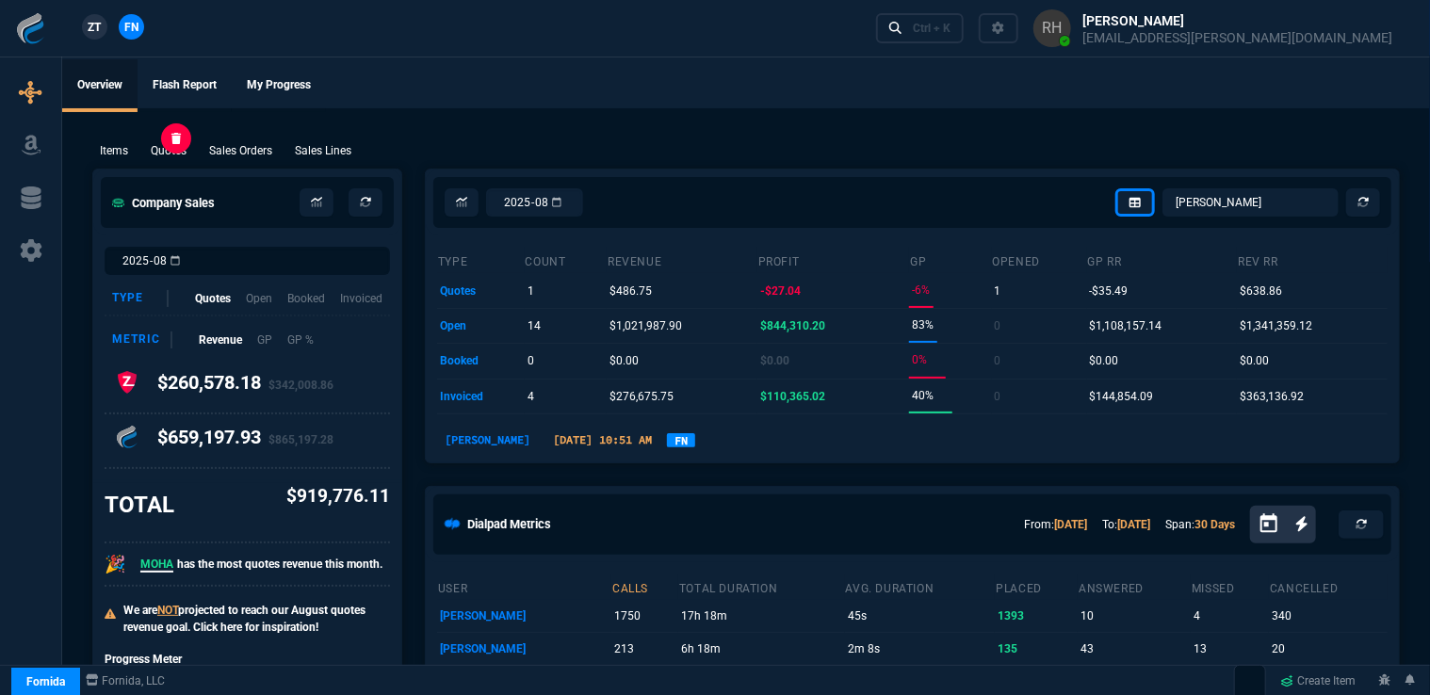
click at [174, 154] on p "Quotes" at bounding box center [169, 150] width 36 height 17
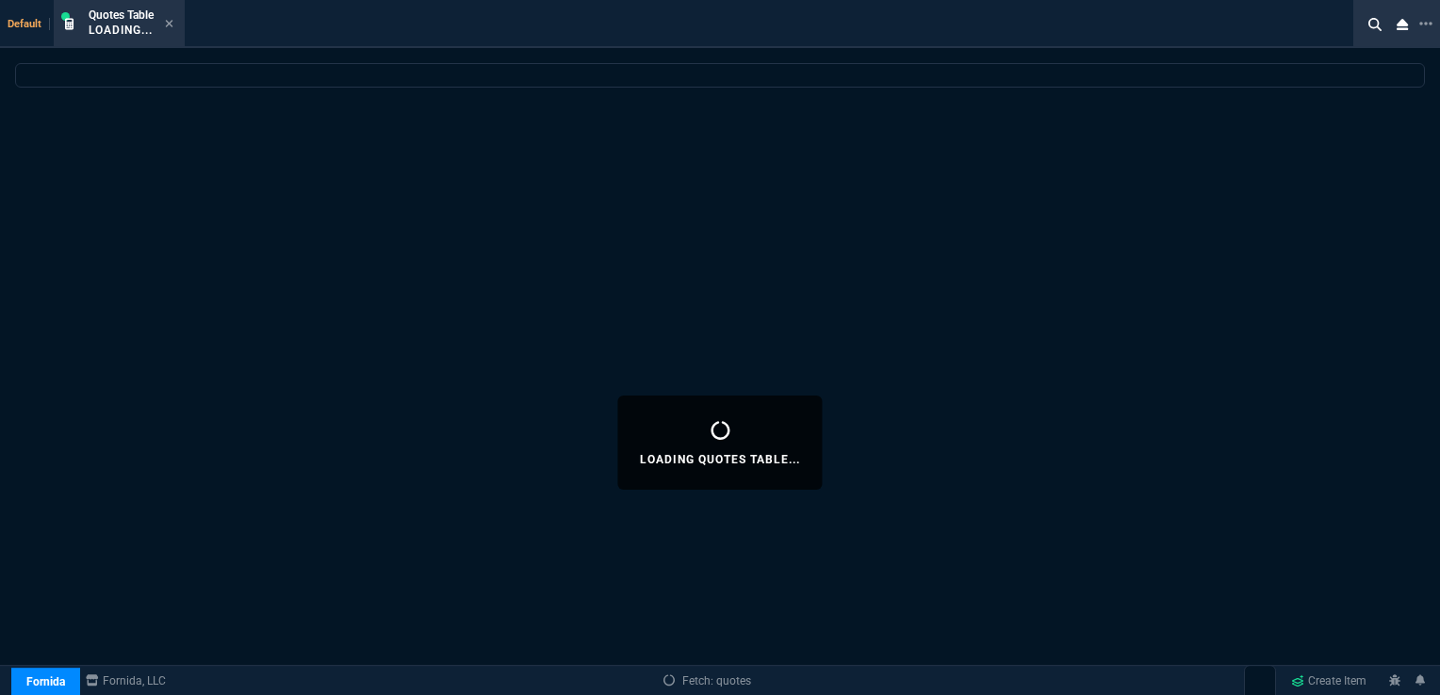
select select
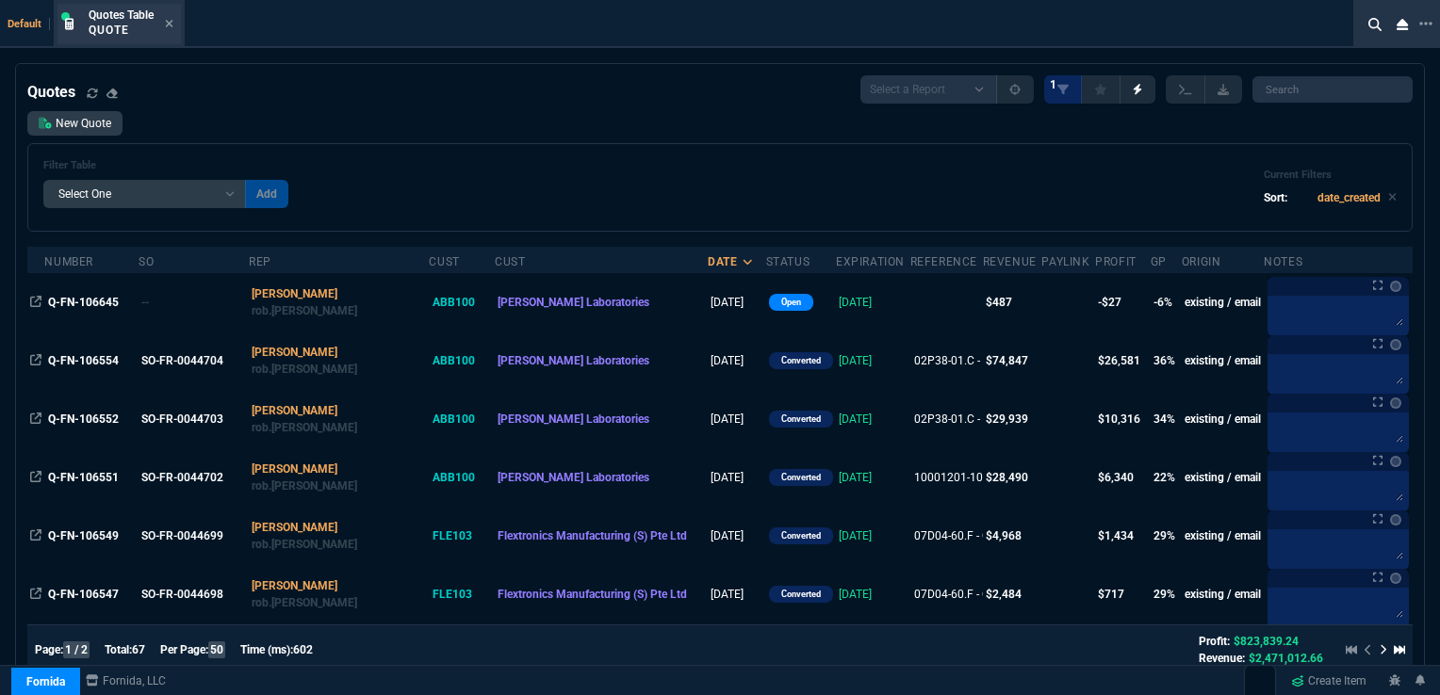
click at [175, 24] on div "Quotes Table Quote" at bounding box center [118, 24] width 123 height 41
click at [166, 24] on icon at bounding box center [169, 23] width 8 height 11
